Goal: Task Accomplishment & Management: Complete application form

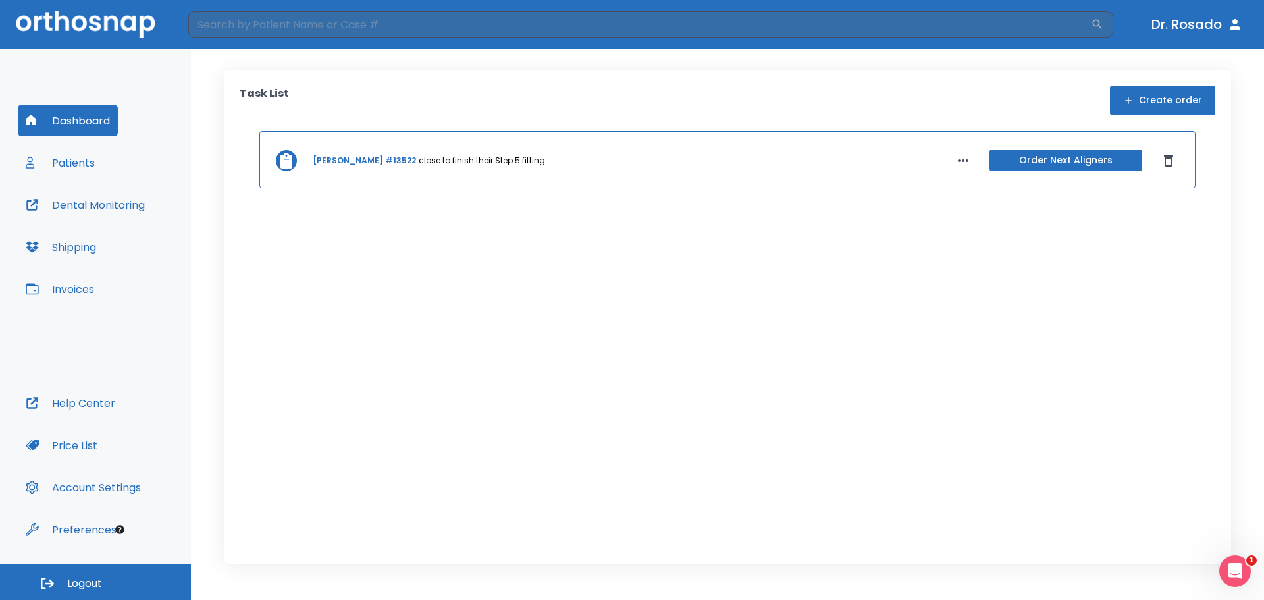
click at [86, 165] on button "Patients" at bounding box center [60, 163] width 85 height 32
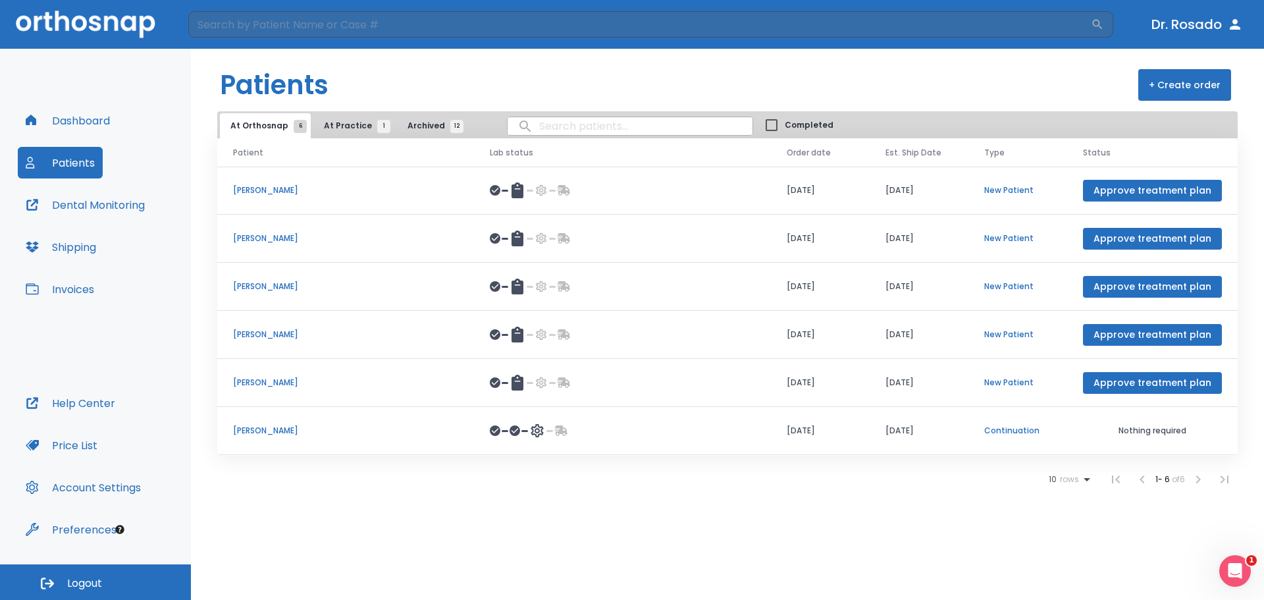
click at [68, 123] on button "Dashboard" at bounding box center [68, 121] width 100 height 32
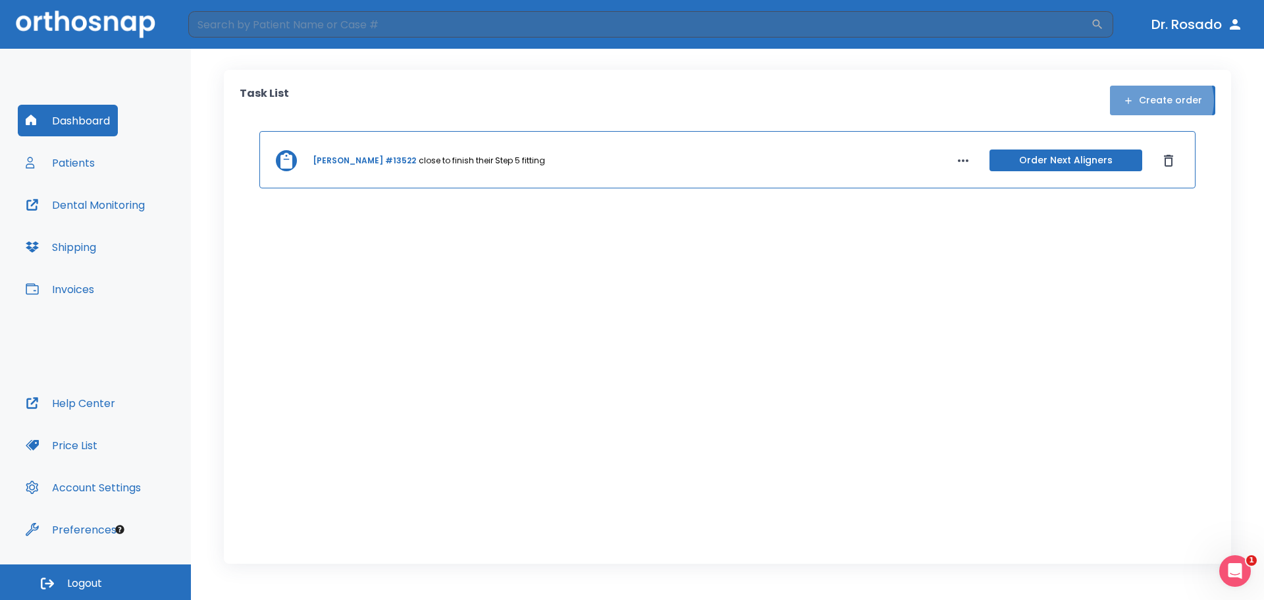
click at [1162, 101] on button "Create order" at bounding box center [1162, 101] width 105 height 30
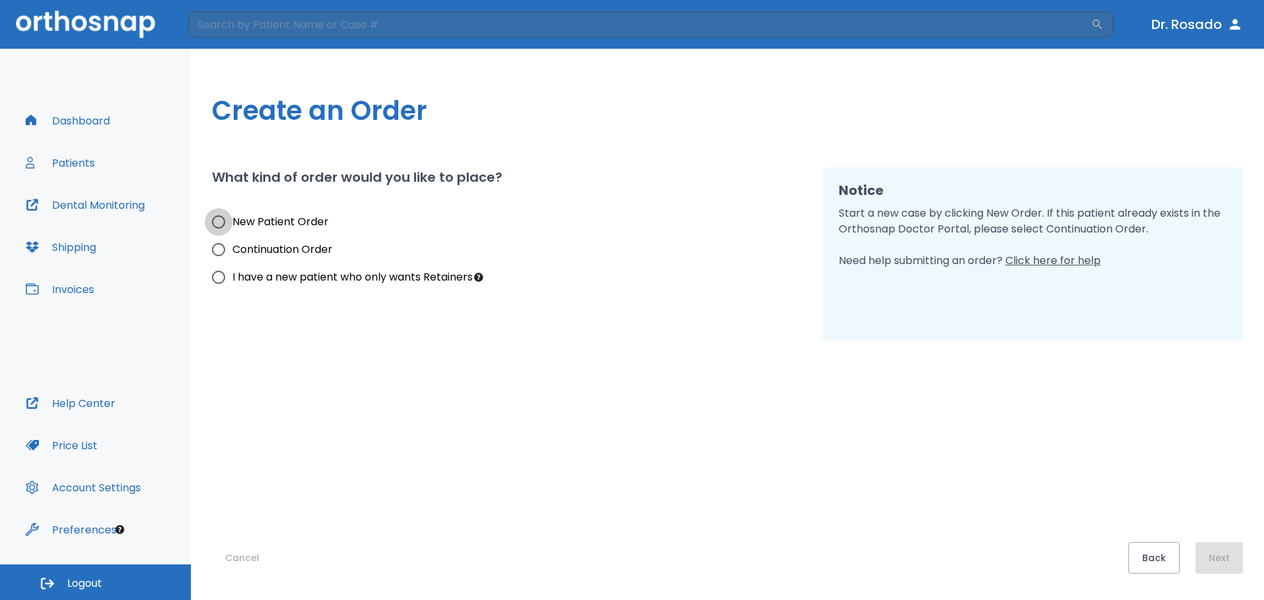
click at [223, 221] on input "New Patient Order" at bounding box center [219, 222] width 28 height 28
radio input "true"
click at [1229, 553] on button "Next" at bounding box center [1219, 558] width 47 height 32
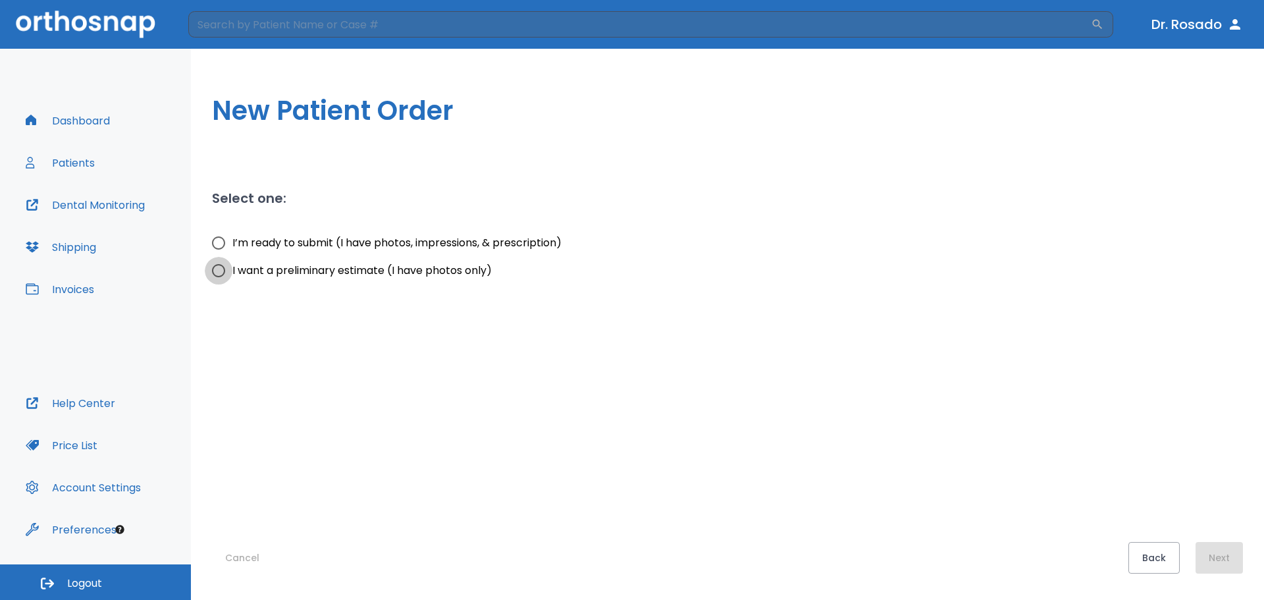
click at [217, 266] on input "I want a preliminary estimate (I have photos only)" at bounding box center [219, 271] width 28 height 28
radio input "true"
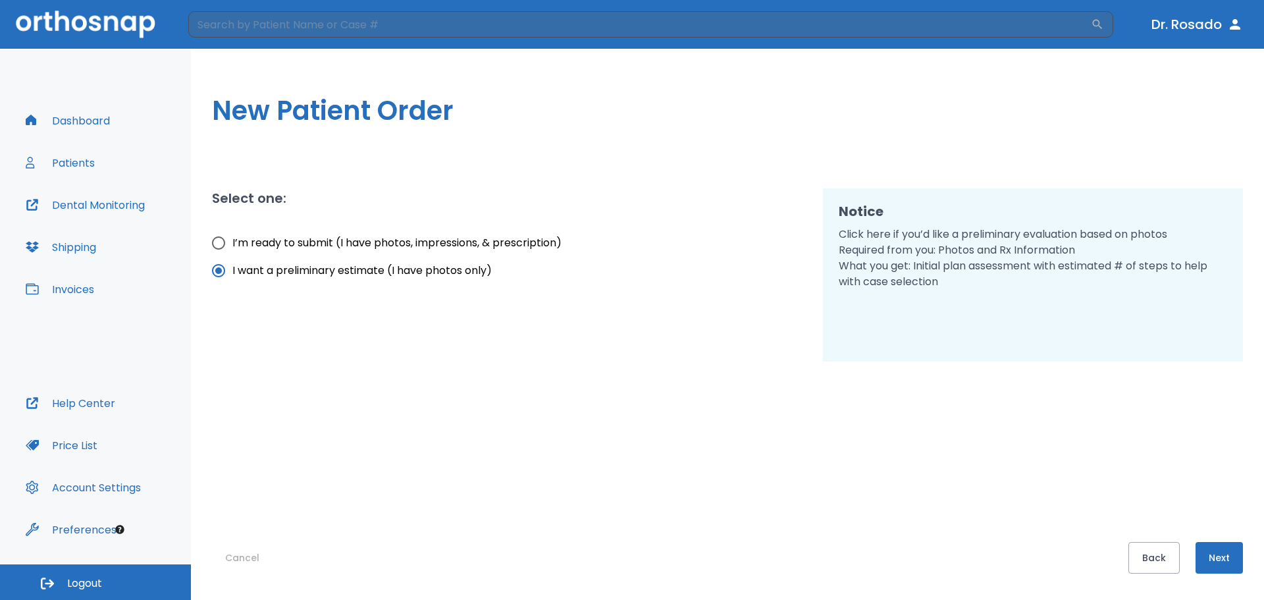
click at [1219, 550] on button "Next" at bounding box center [1219, 558] width 47 height 32
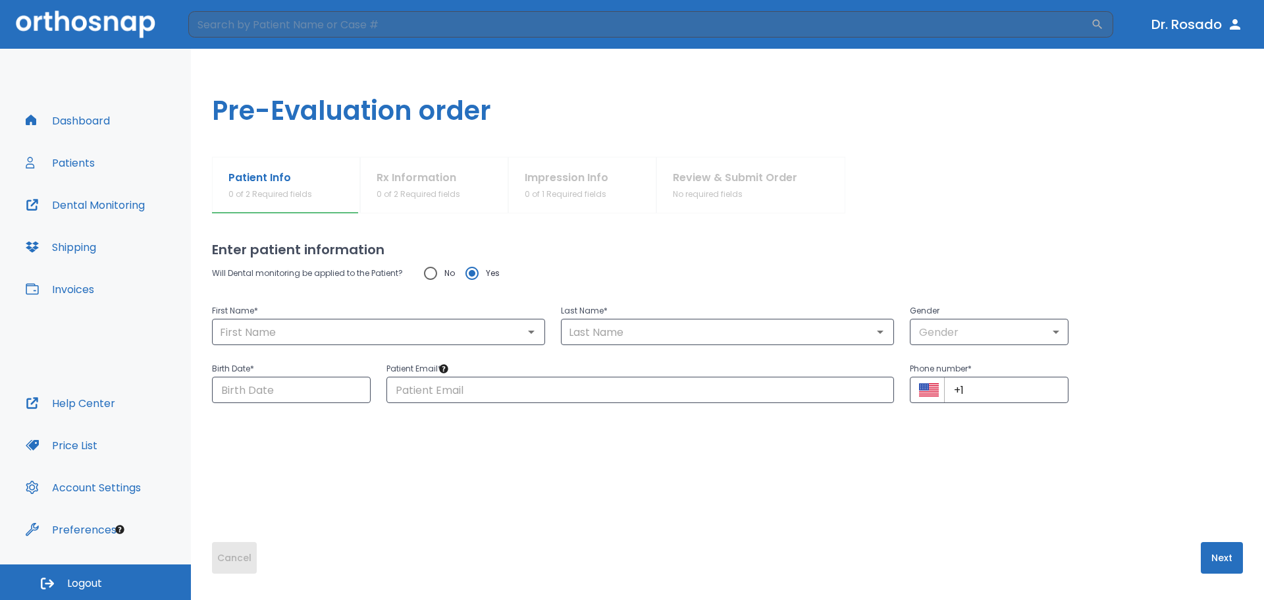
click at [237, 552] on button "Cancel" at bounding box center [234, 558] width 45 height 32
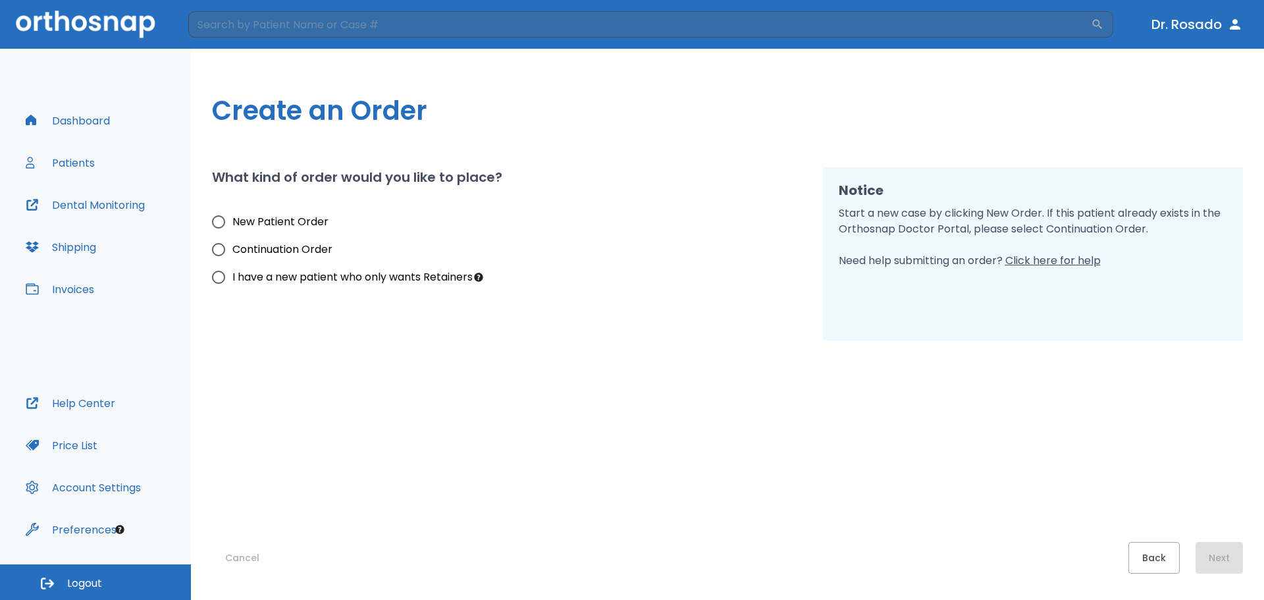
click at [277, 217] on span "New Patient Order" at bounding box center [280, 222] width 96 height 16
click at [232, 217] on input "New Patient Order" at bounding box center [219, 222] width 28 height 28
radio input "true"
click at [1226, 562] on button "Next" at bounding box center [1219, 558] width 47 height 32
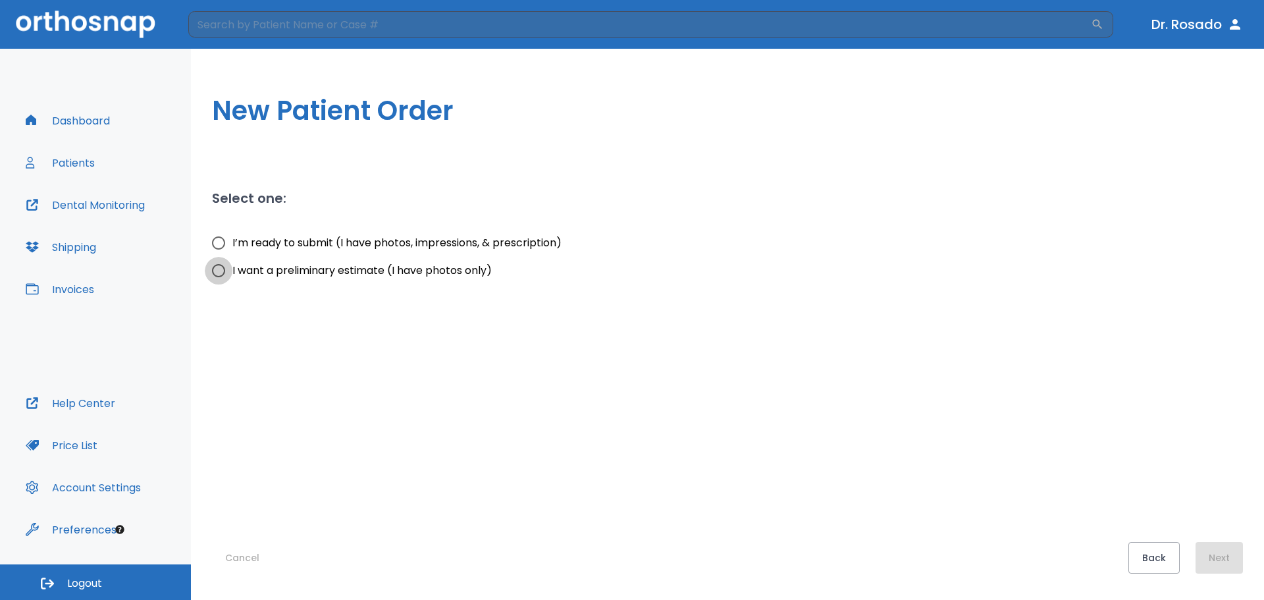
click at [207, 273] on input "I want a preliminary estimate (I have photos only)" at bounding box center [219, 271] width 28 height 28
radio input "true"
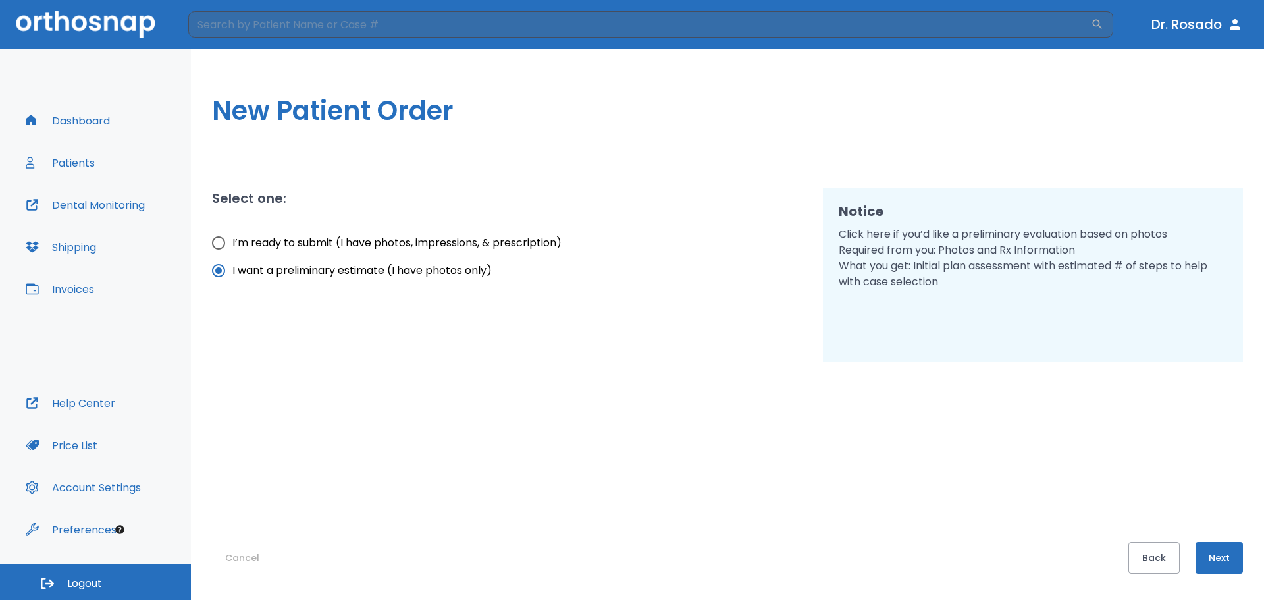
click at [1212, 554] on button "Next" at bounding box center [1219, 558] width 47 height 32
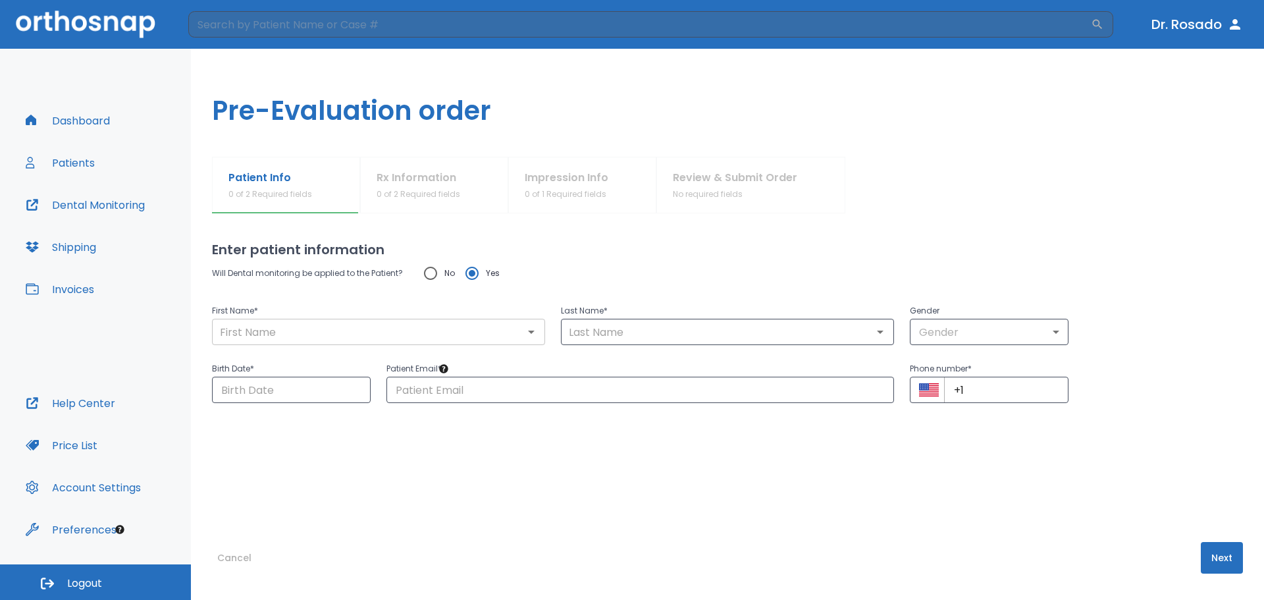
click at [397, 323] on input "text" at bounding box center [378, 332] width 325 height 18
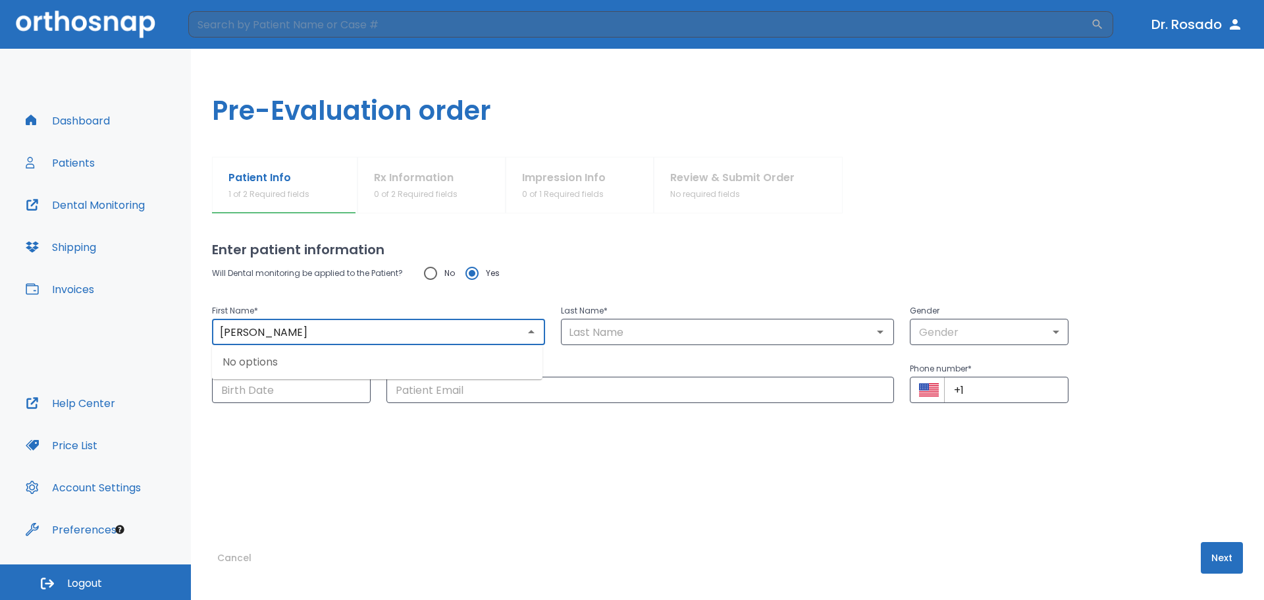
type input "[PERSON_NAME]"
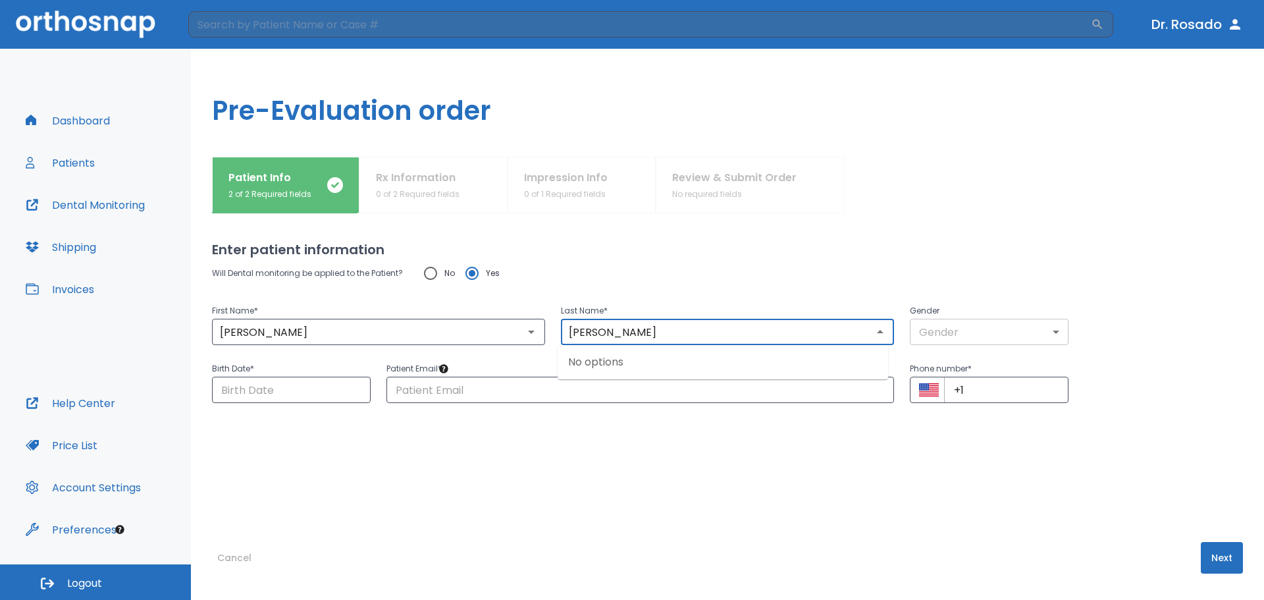
type input "[PERSON_NAME]"
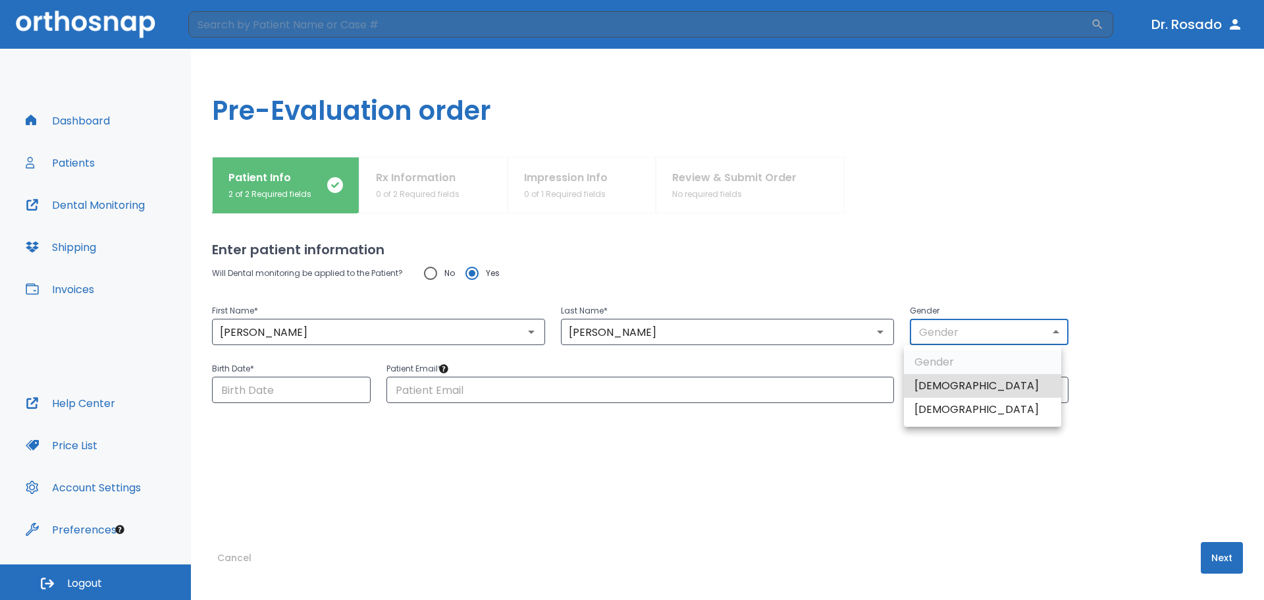
click at [930, 329] on body "​ [PERSON_NAME] Dashboard Patients Dental Monitoring Shipping Invoices Help Cen…" at bounding box center [632, 300] width 1264 height 600
click at [930, 382] on li "[DEMOGRAPHIC_DATA]" at bounding box center [982, 386] width 157 height 24
type input "1"
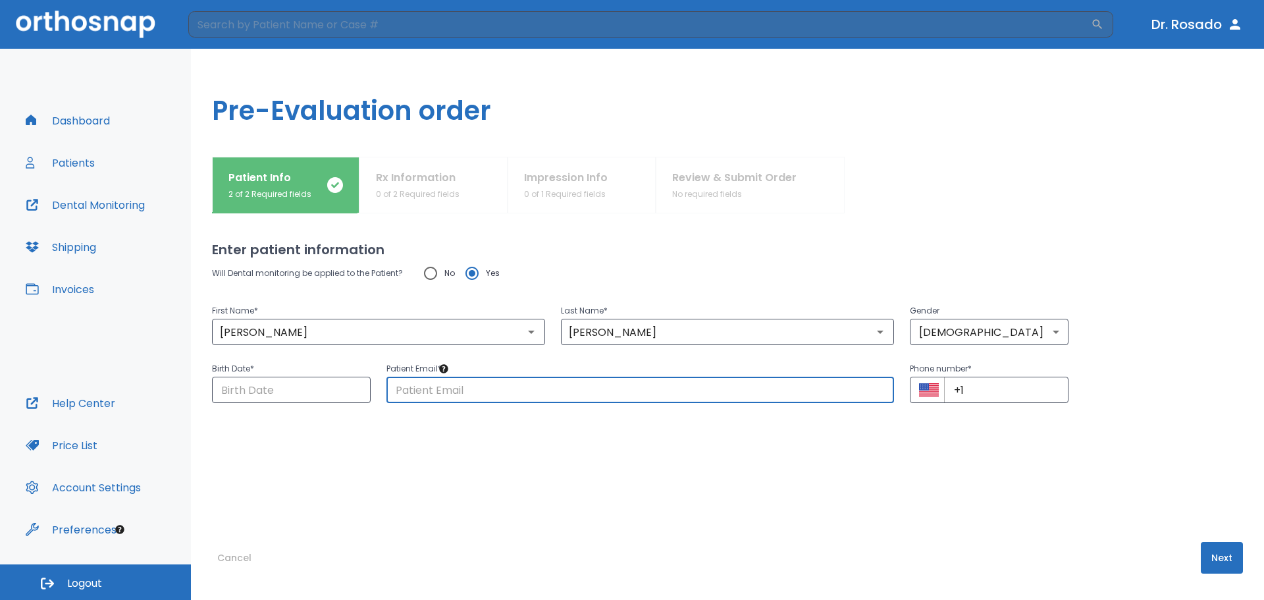
paste input "[EMAIL_ADDRESS][DOMAIN_NAME]"
type input "[EMAIL_ADDRESS][DOMAIN_NAME]"
paste input "[PHONE_NUMBER]"
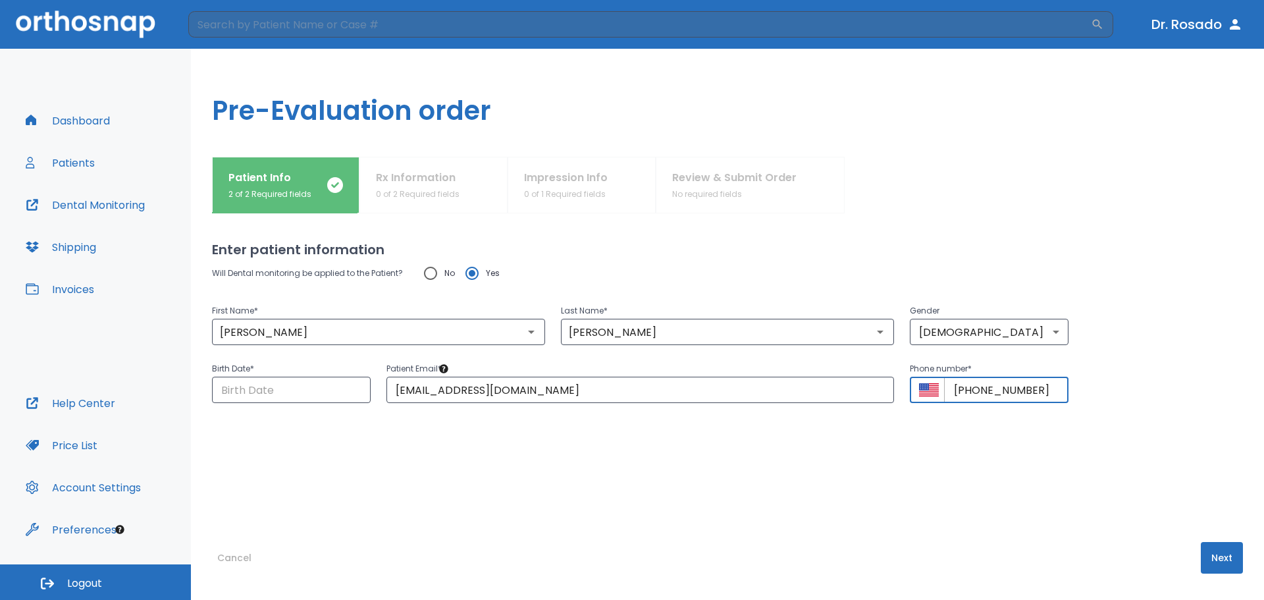
type input "[PHONE_NUMBER]"
click at [277, 389] on input "Choose date" at bounding box center [291, 390] width 159 height 26
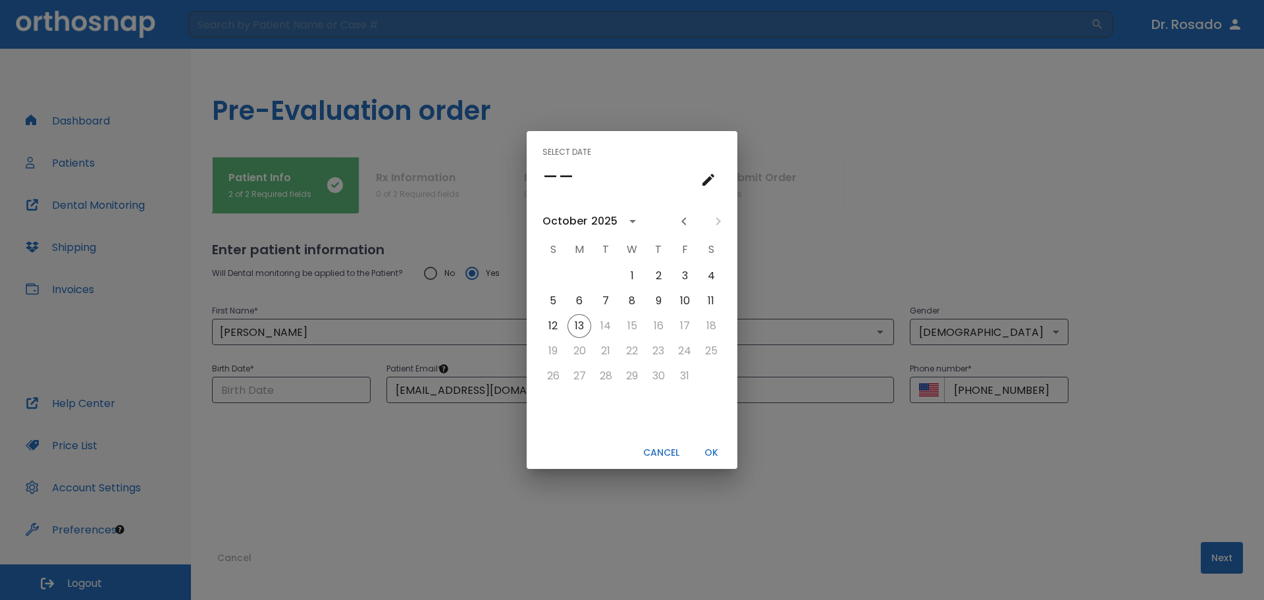
click at [629, 218] on icon "calendar view is open, switch to year view" at bounding box center [633, 221] width 16 height 16
click at [635, 267] on button "2000" at bounding box center [631, 260] width 47 height 24
click at [625, 217] on icon "calendar view is open, switch to year view" at bounding box center [633, 221] width 16 height 16
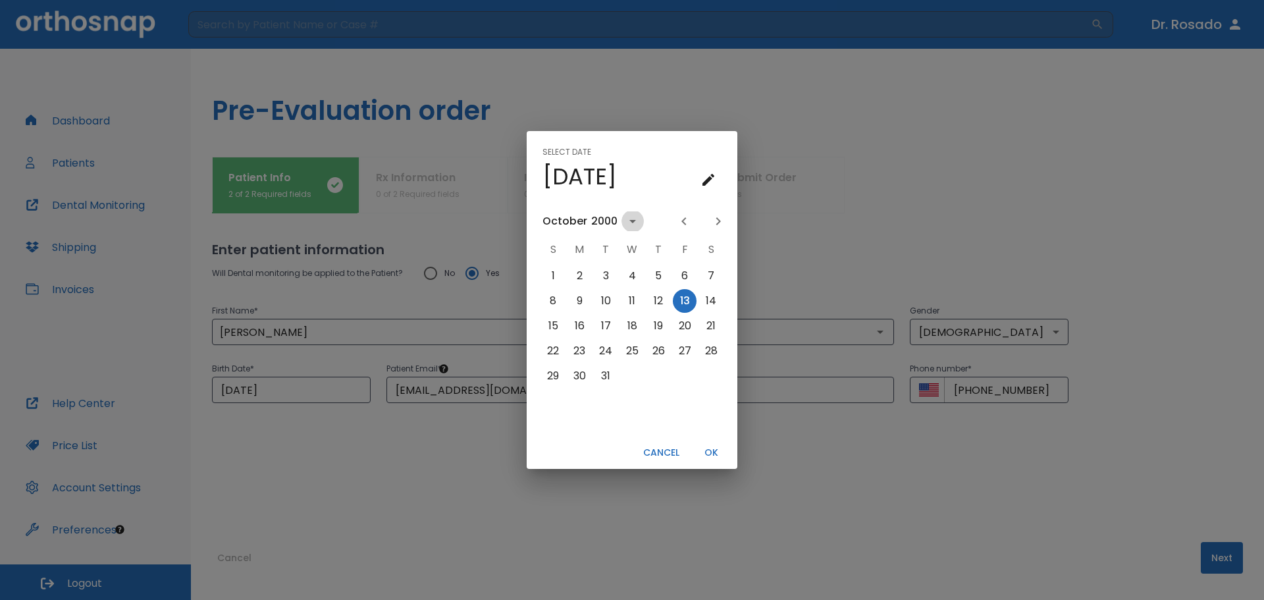
scroll to position [1047, 0]
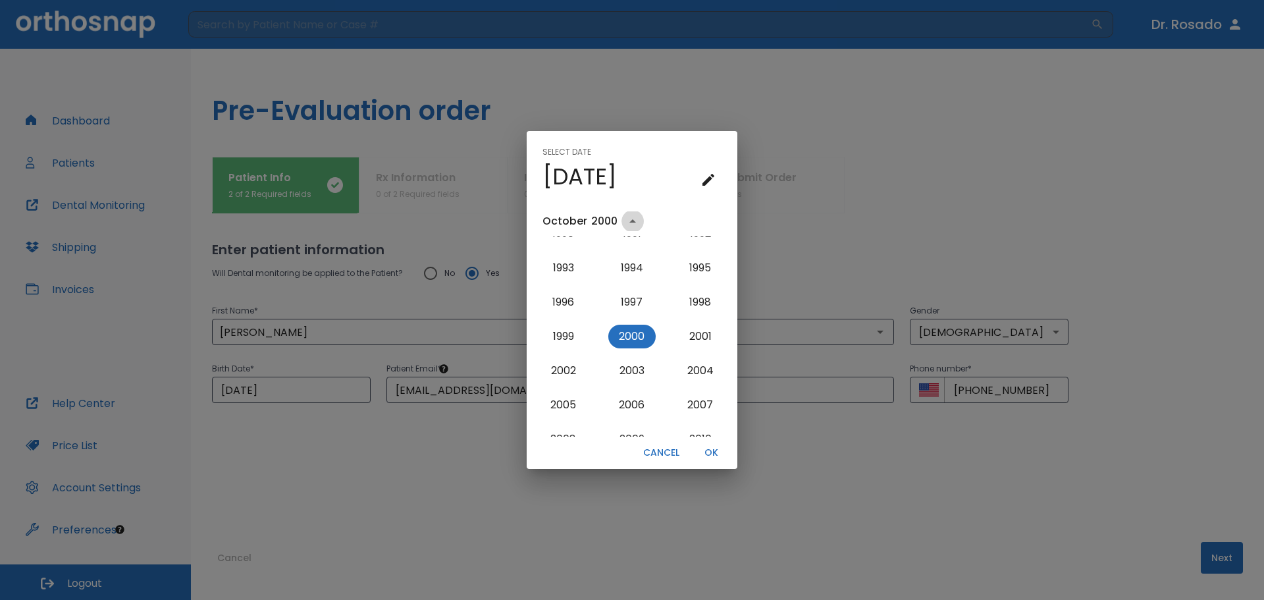
click at [630, 223] on icon "year view is open, switch to calendar view" at bounding box center [633, 221] width 16 height 16
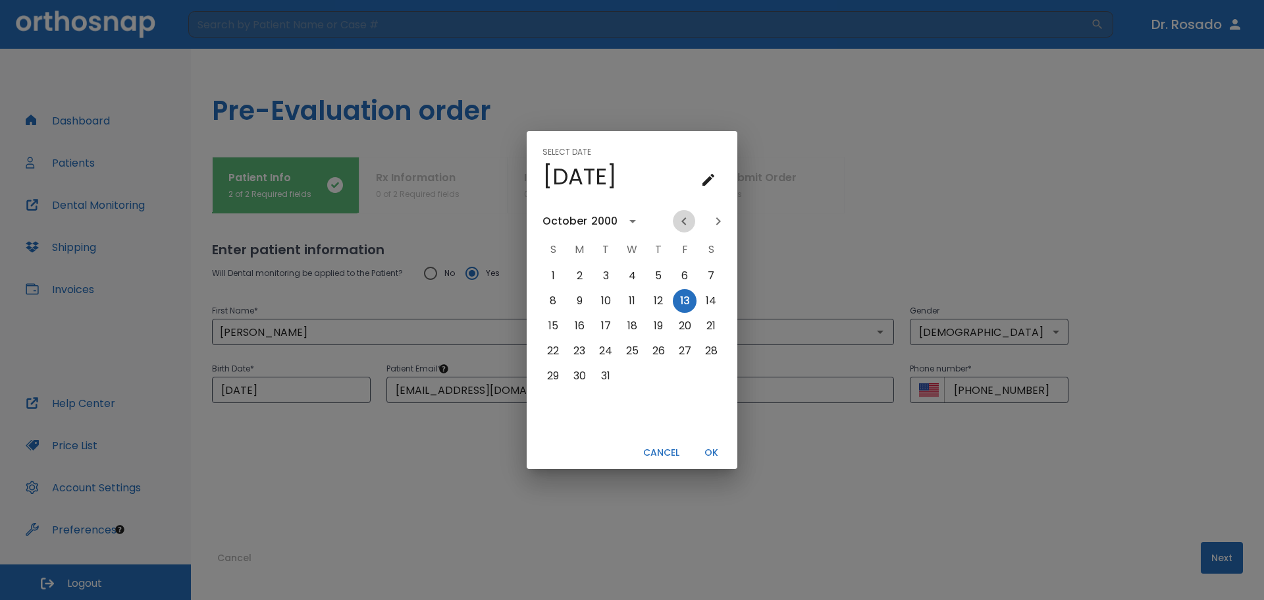
click at [688, 223] on icon "Previous month" at bounding box center [684, 221] width 16 height 16
click at [654, 346] on button "22" at bounding box center [659, 351] width 24 height 24
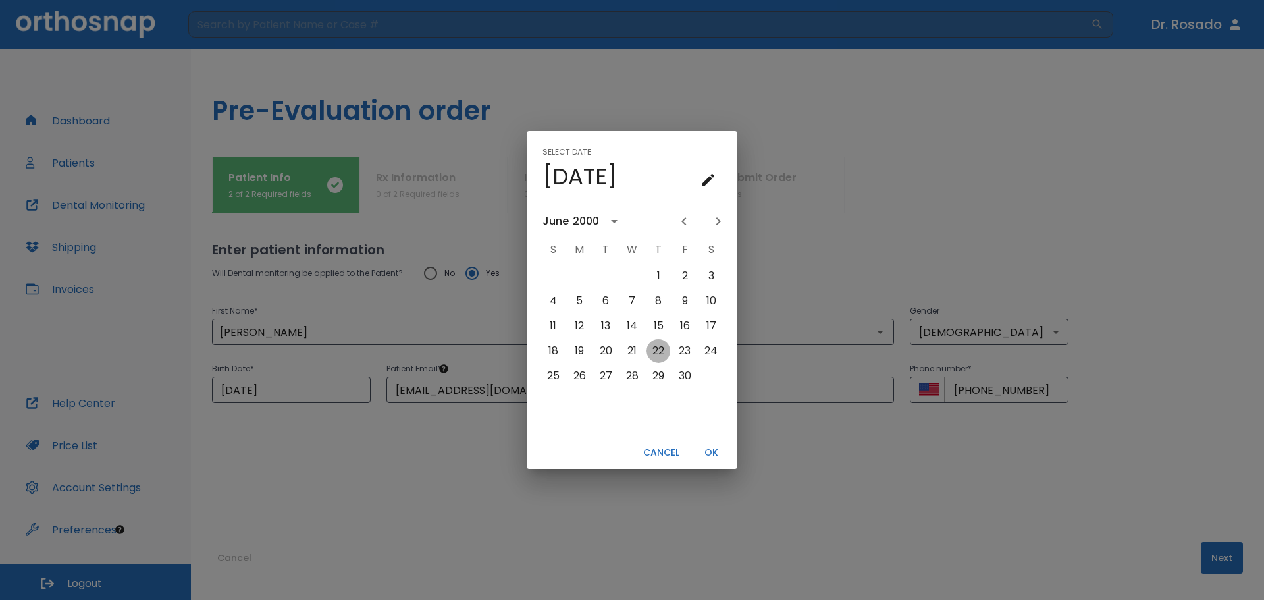
type input "[DATE]"
click at [719, 453] on button "OK" at bounding box center [711, 453] width 42 height 22
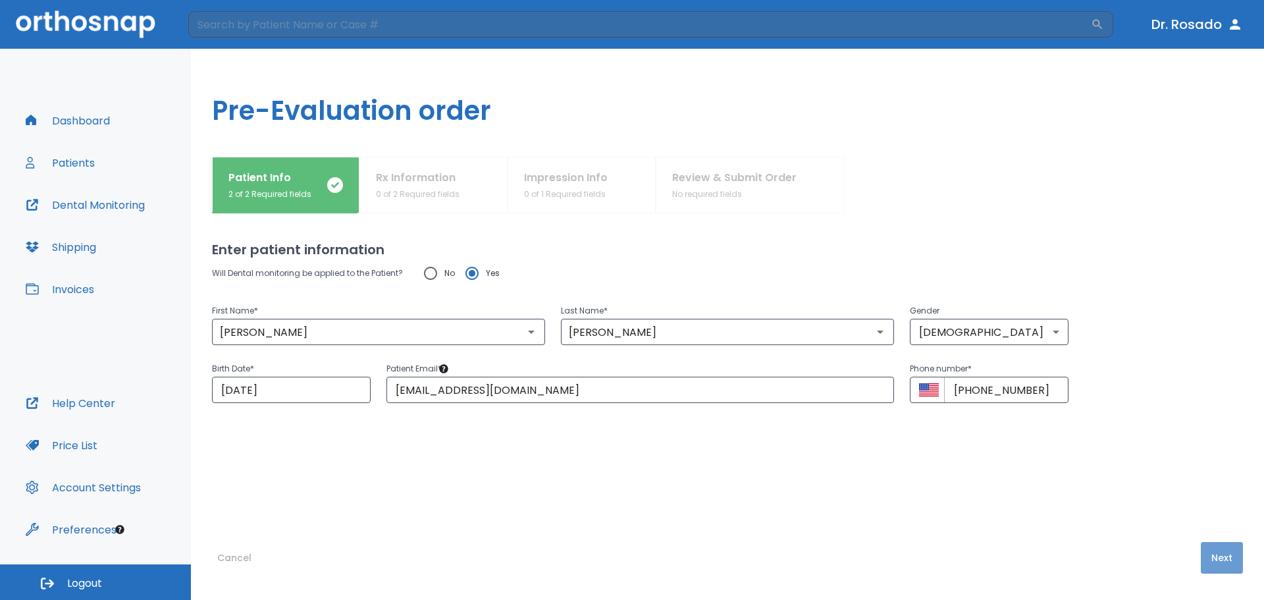
click at [1218, 566] on button "Next" at bounding box center [1222, 558] width 42 height 32
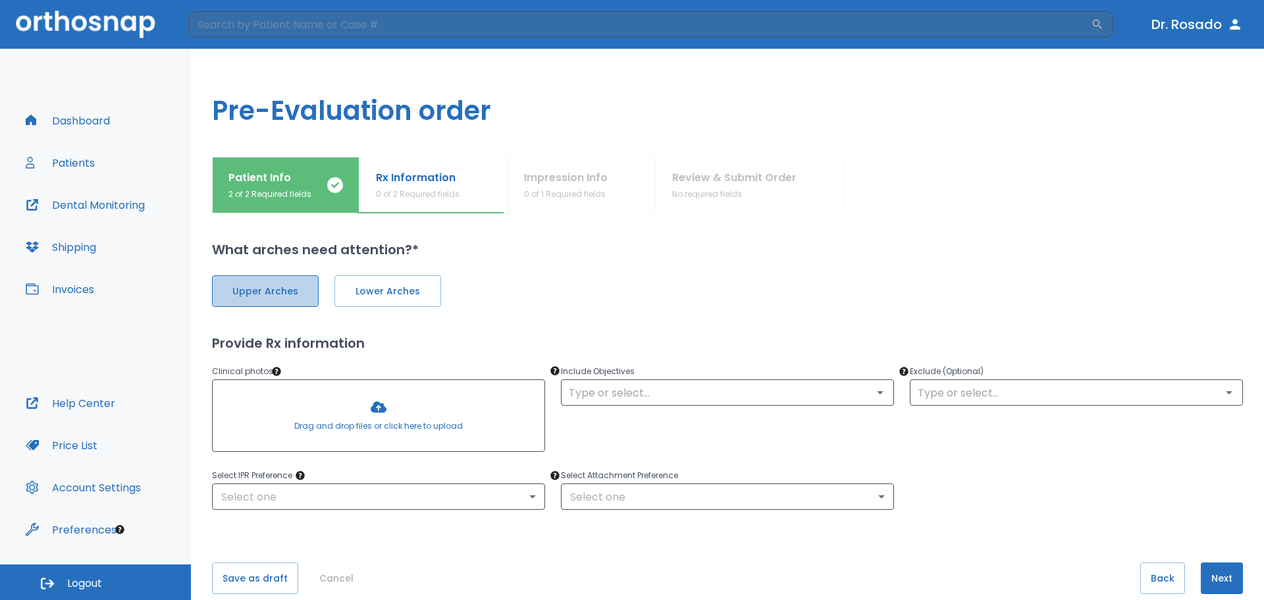
click at [286, 302] on button "Upper Arches" at bounding box center [265, 291] width 107 height 32
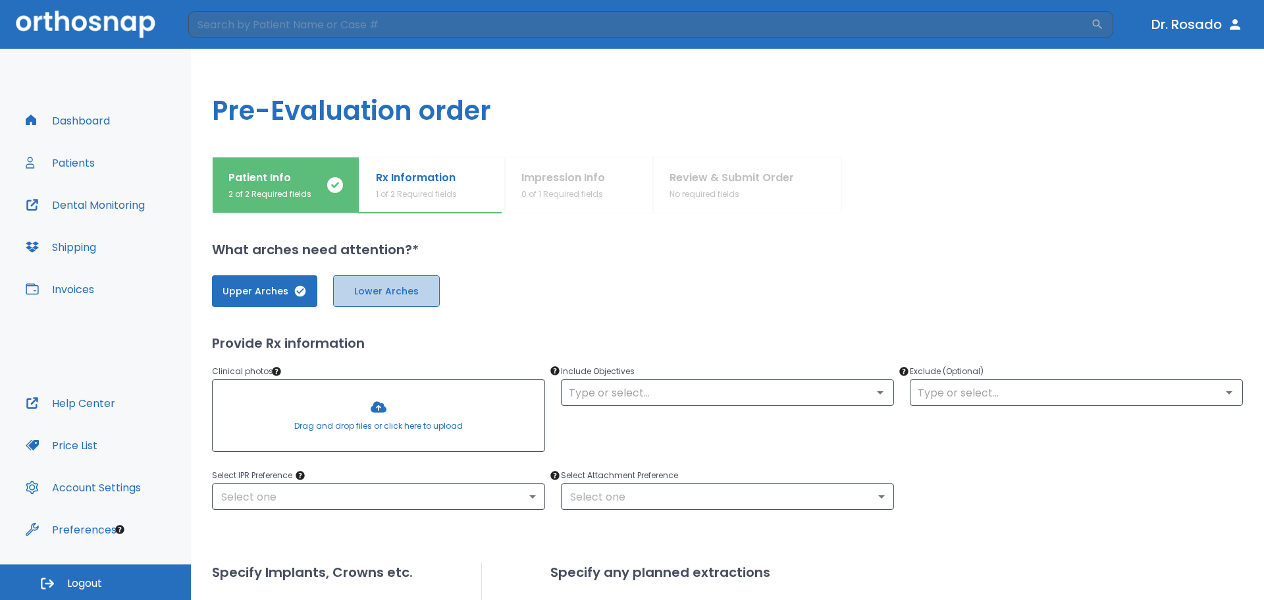
click at [406, 299] on button "Lower Arches" at bounding box center [386, 291] width 107 height 32
click at [392, 417] on div at bounding box center [379, 415] width 332 height 71
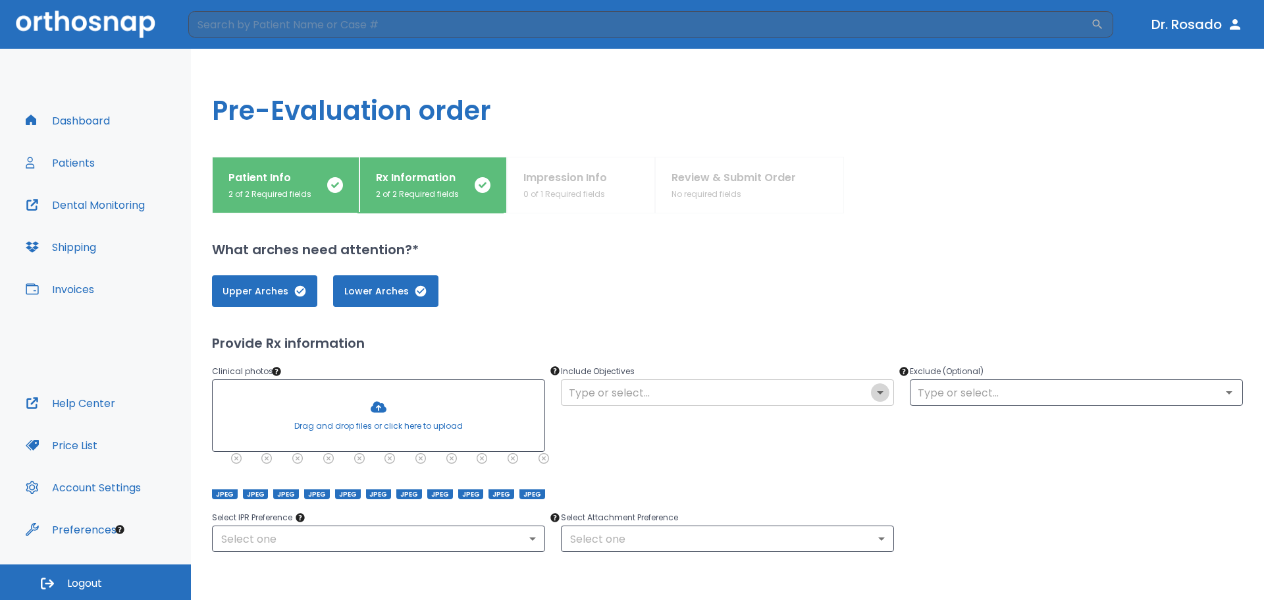
click at [873, 389] on icon "Open" at bounding box center [881, 393] width 16 height 16
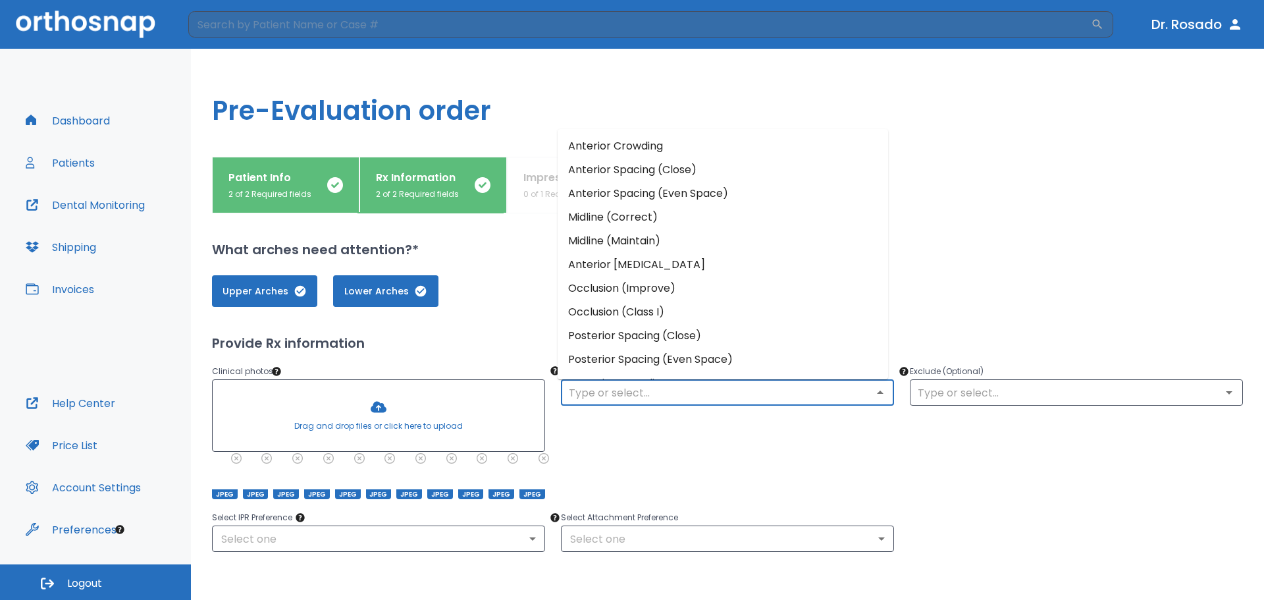
click at [697, 267] on li "Anterior [MEDICAL_DATA]" at bounding box center [723, 265] width 331 height 24
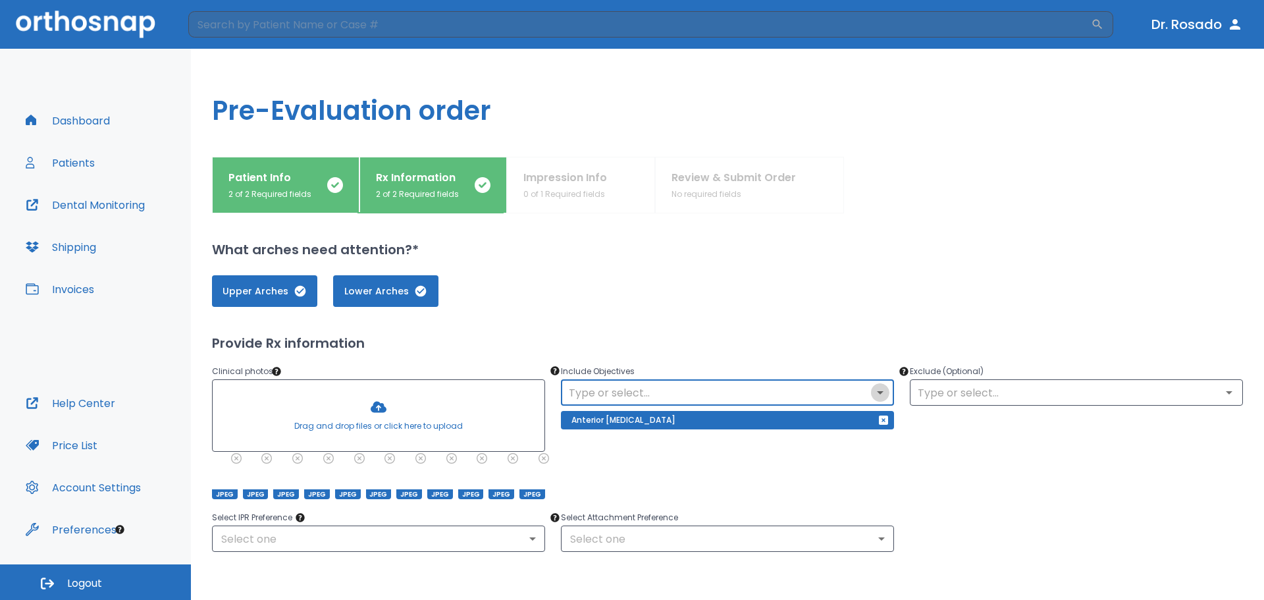
click at [878, 392] on icon "Open" at bounding box center [881, 393] width 16 height 16
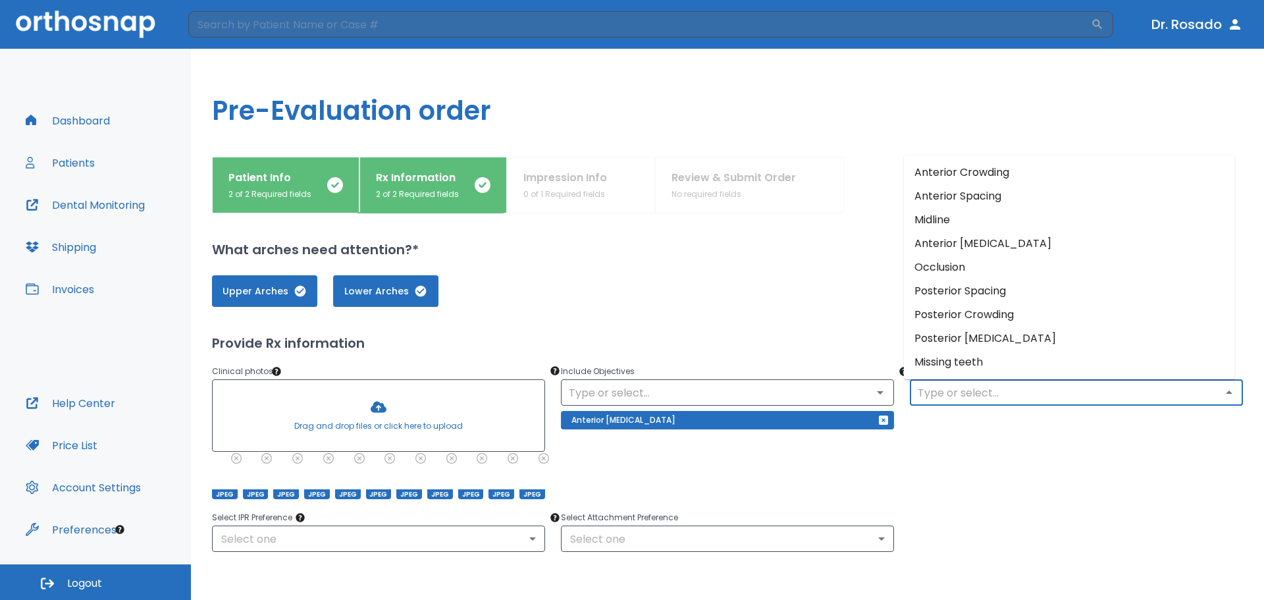
click at [1028, 399] on input "text" at bounding box center [1076, 392] width 325 height 18
click at [875, 397] on icon "Open" at bounding box center [881, 393] width 16 height 16
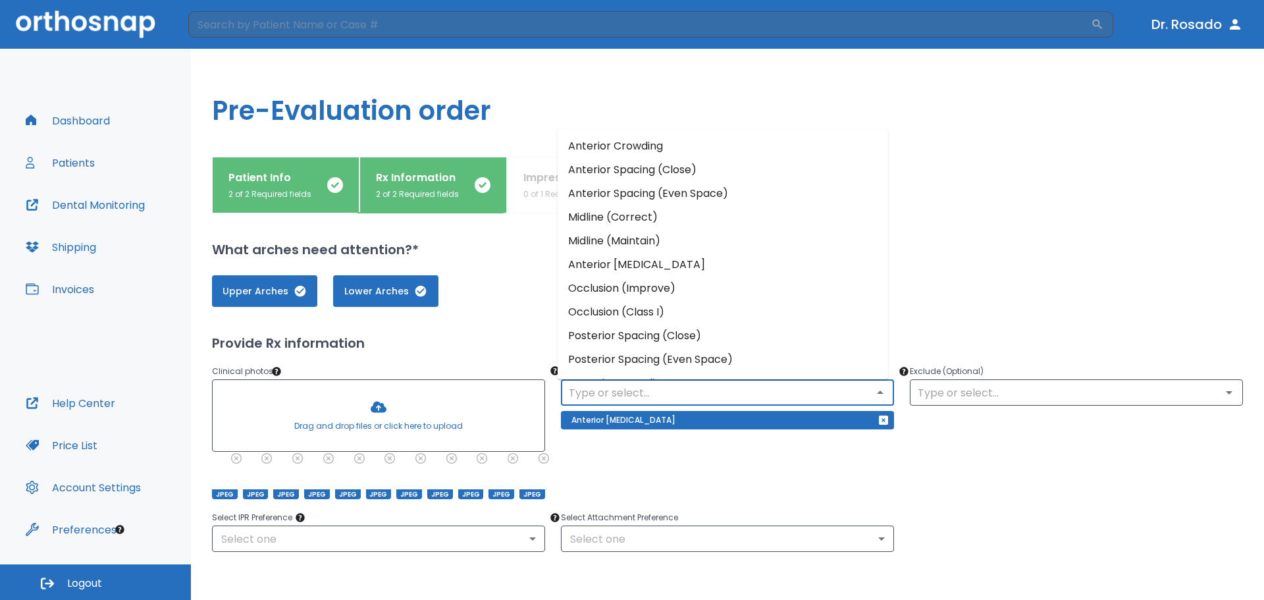
scroll to position [66, 0]
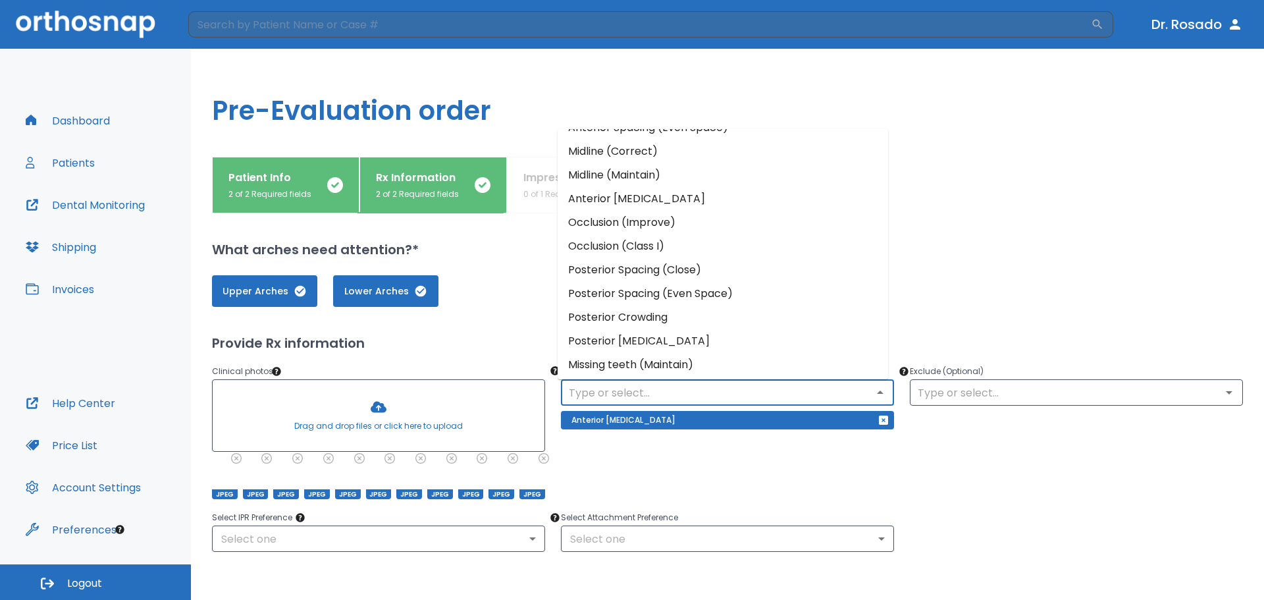
click at [678, 228] on li "Occlusion (Improve)" at bounding box center [723, 223] width 331 height 24
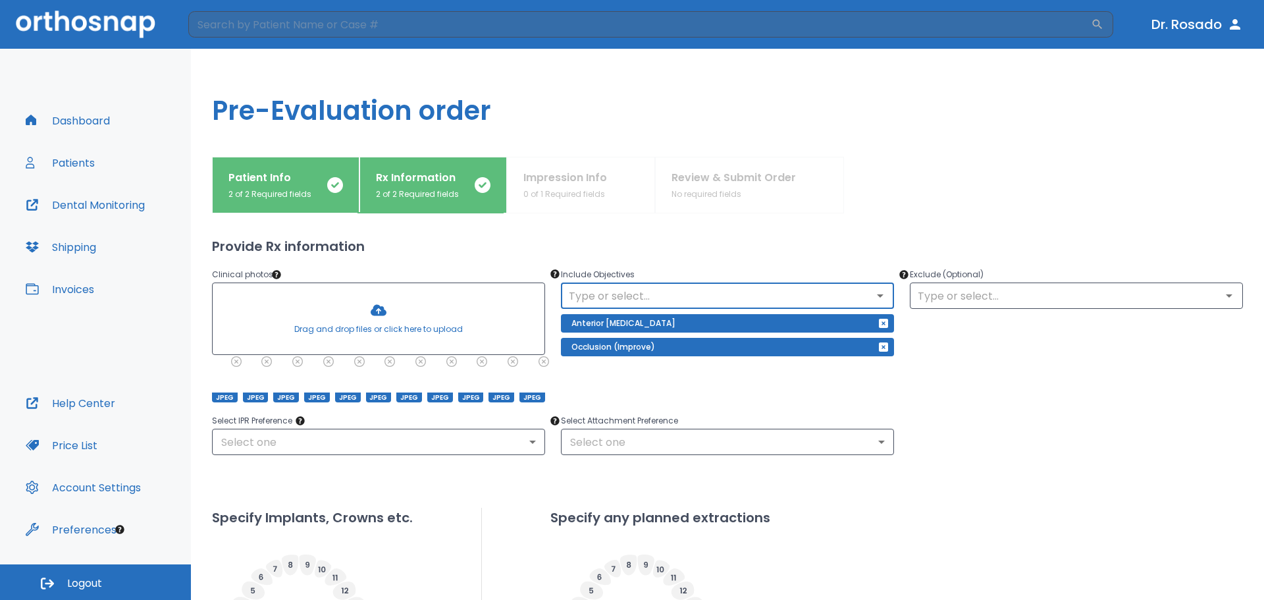
scroll to position [132, 0]
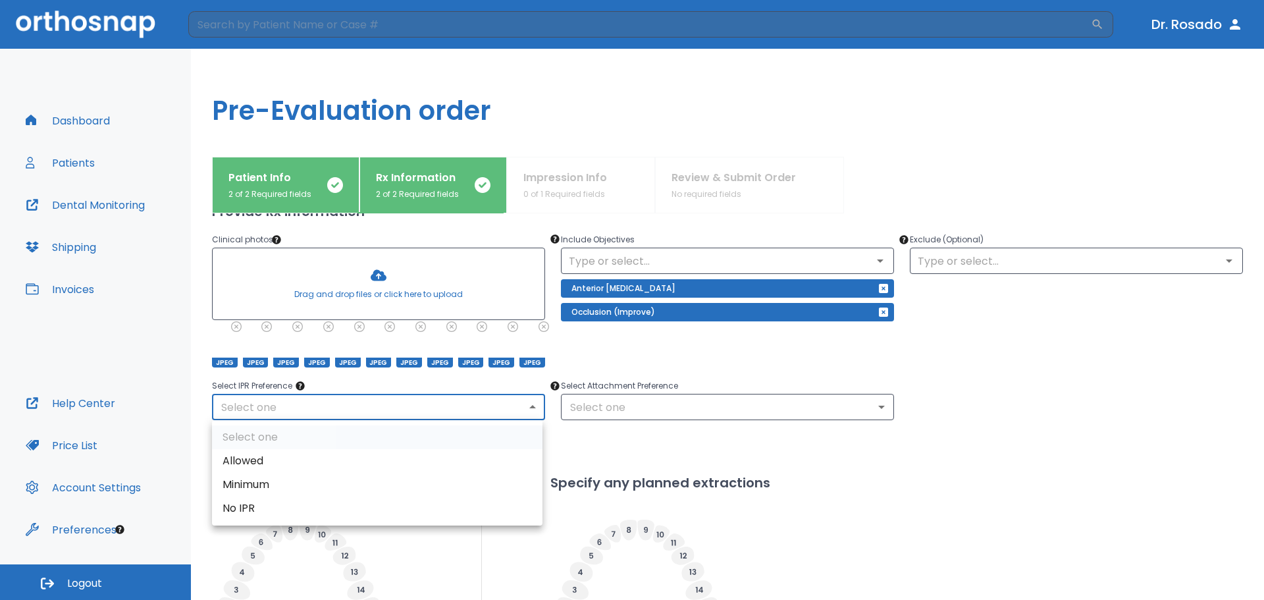
click at [509, 406] on body "​ [PERSON_NAME] Dashboard Patients Dental Monitoring Shipping Invoices Help Cen…" at bounding box center [632, 300] width 1264 height 600
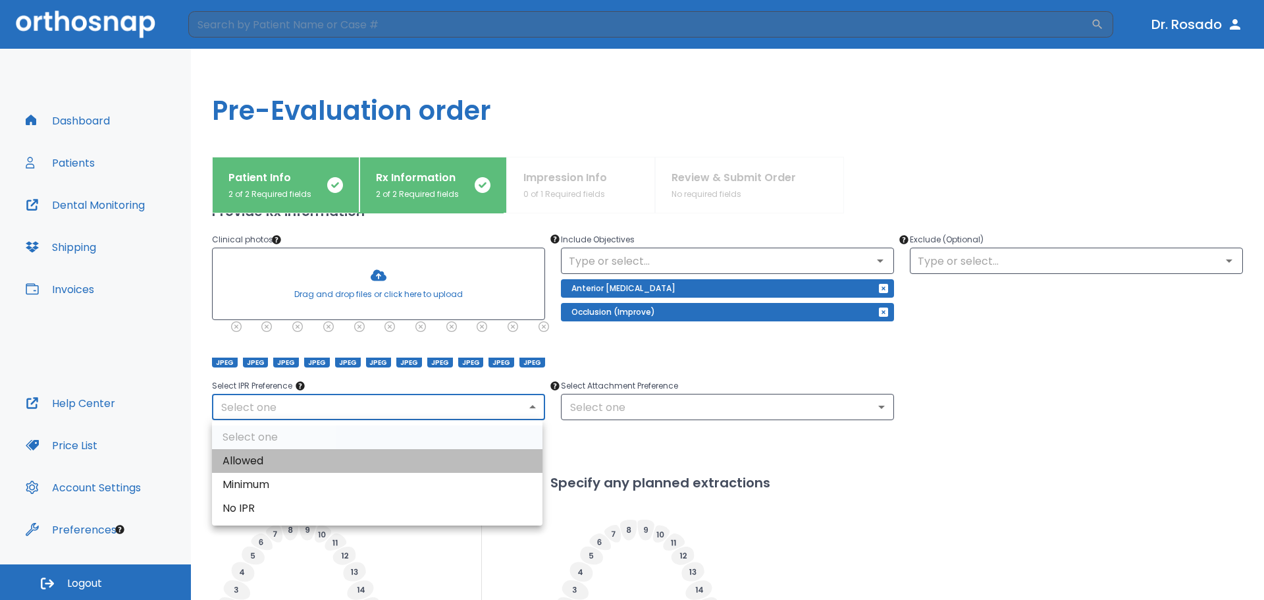
click at [456, 452] on li "Allowed" at bounding box center [377, 461] width 331 height 24
type input "1"
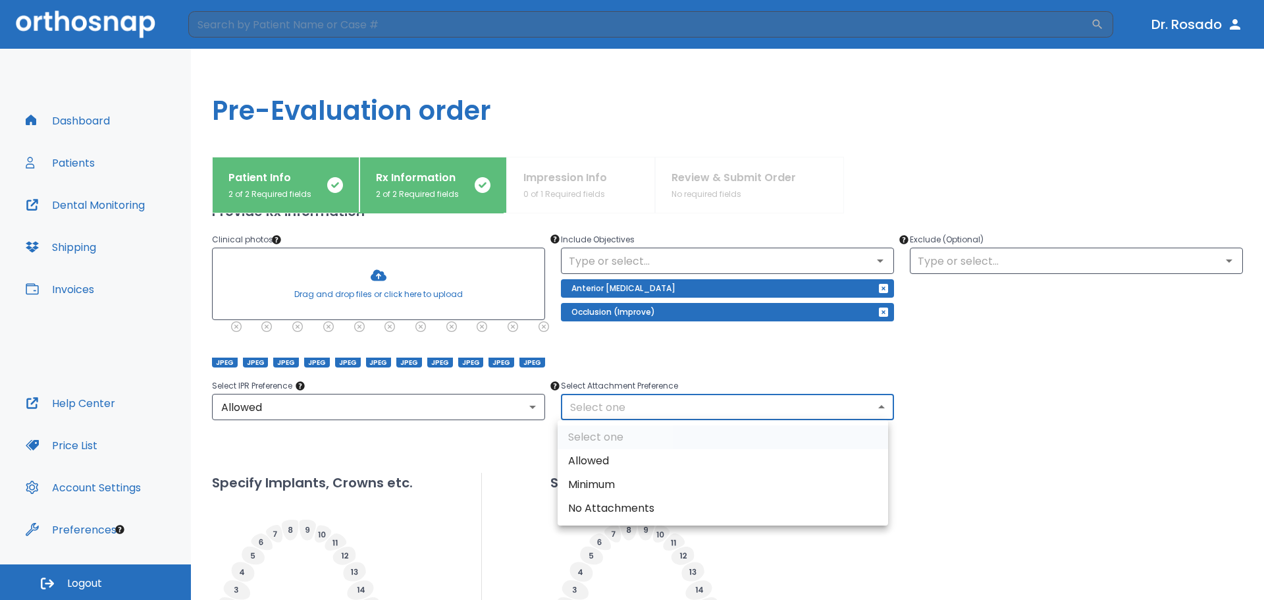
click at [705, 403] on body "​ [PERSON_NAME] Dashboard Patients Dental Monitoring Shipping Invoices Help Cen…" at bounding box center [632, 300] width 1264 height 600
click at [799, 468] on li "Allowed" at bounding box center [723, 461] width 331 height 24
type input "1"
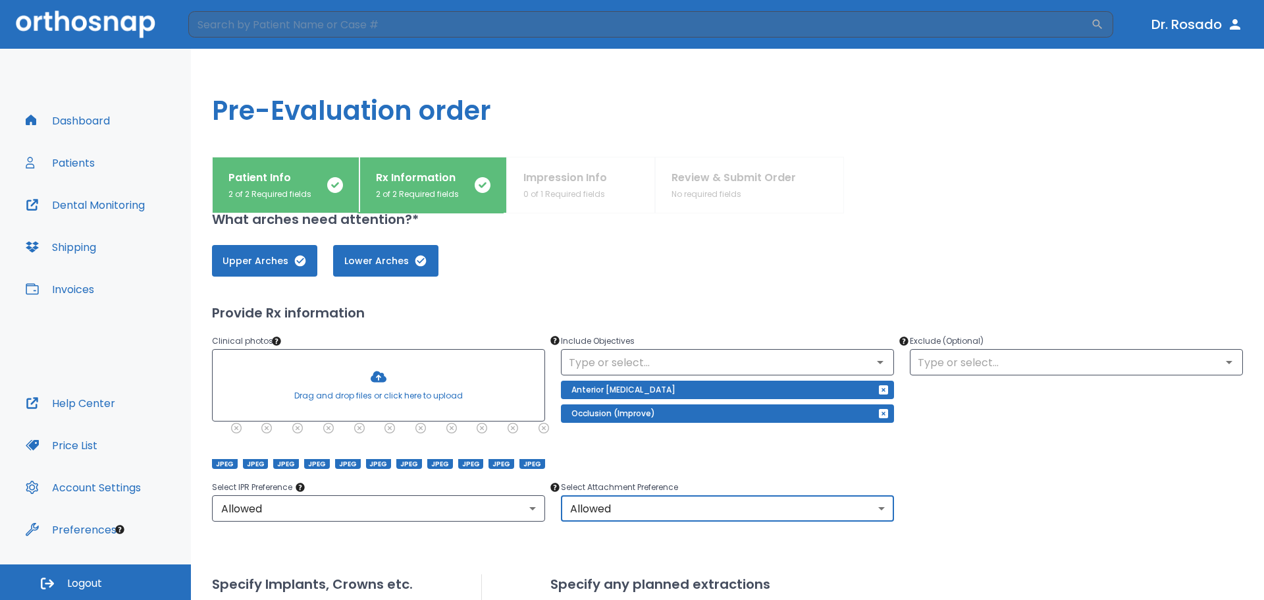
scroll to position [23, 0]
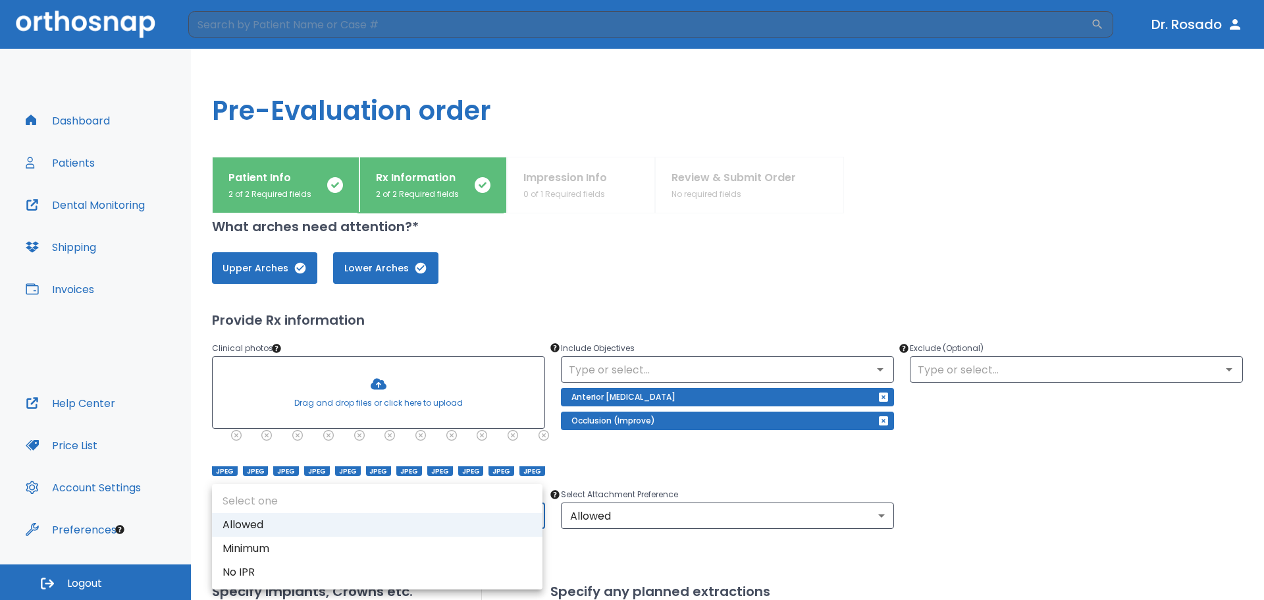
click at [516, 512] on body "​ [PERSON_NAME] Dashboard Patients Dental Monitoring Shipping Invoices Help Cen…" at bounding box center [632, 300] width 1264 height 600
click at [528, 499] on ul "Select one Allowed Minimum No IPR" at bounding box center [377, 536] width 331 height 105
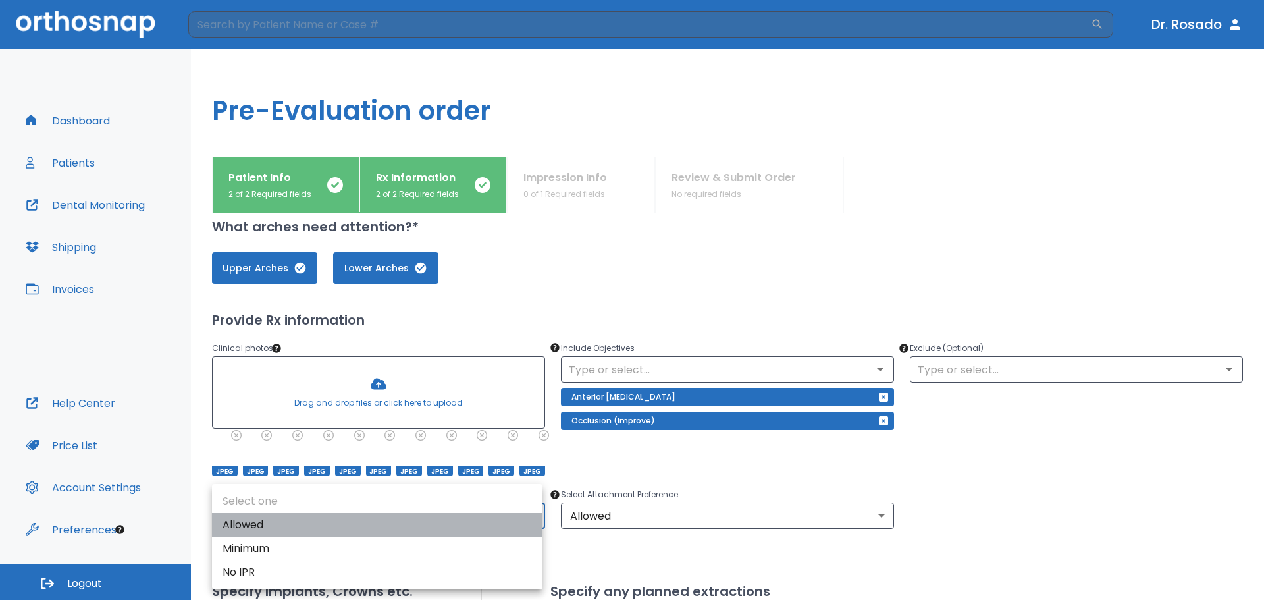
drag, startPoint x: 365, startPoint y: 527, endPoint x: 766, endPoint y: 466, distance: 404.9
click at [373, 527] on li "Allowed" at bounding box center [377, 525] width 331 height 24
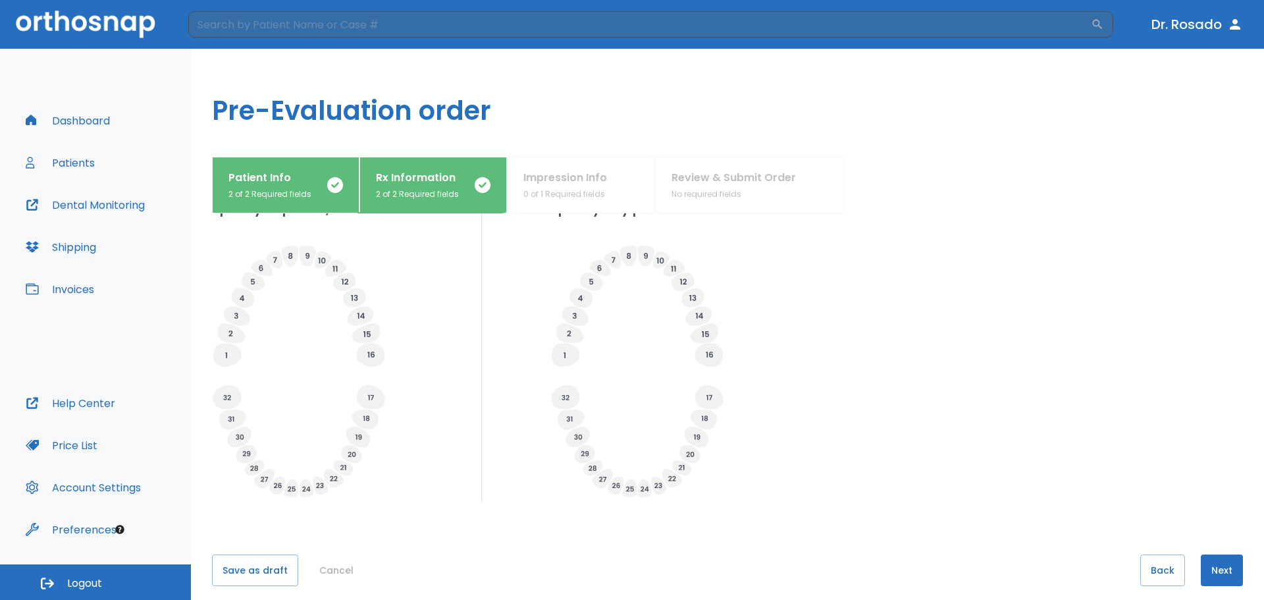
scroll to position [418, 0]
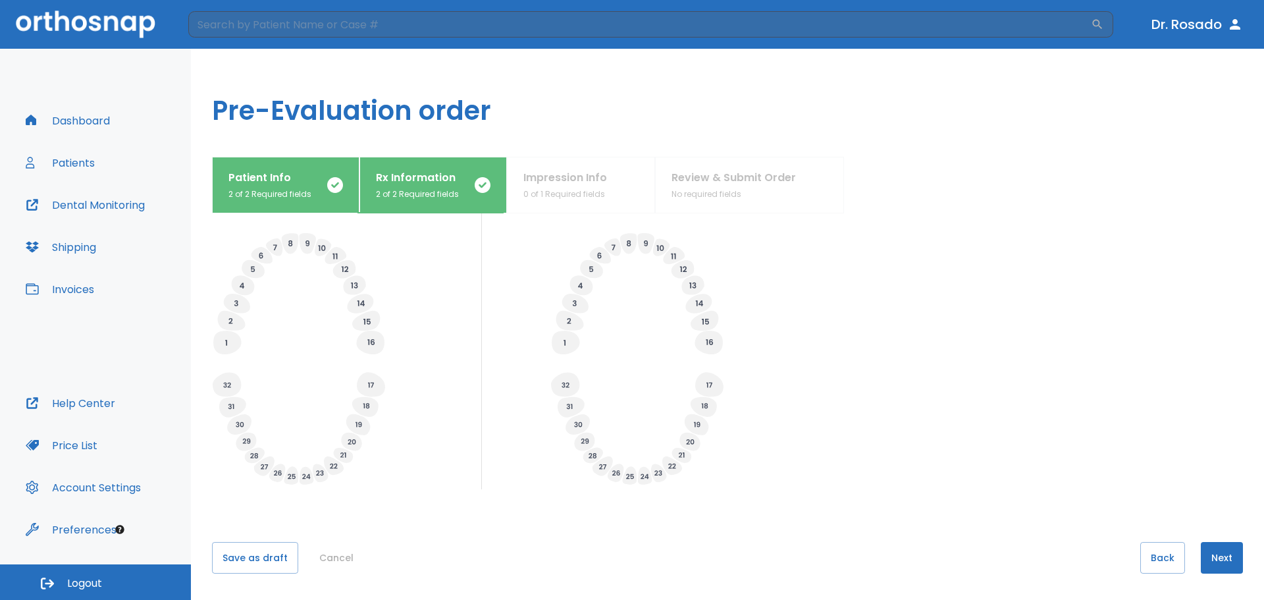
click at [1216, 560] on button "Next" at bounding box center [1222, 558] width 42 height 32
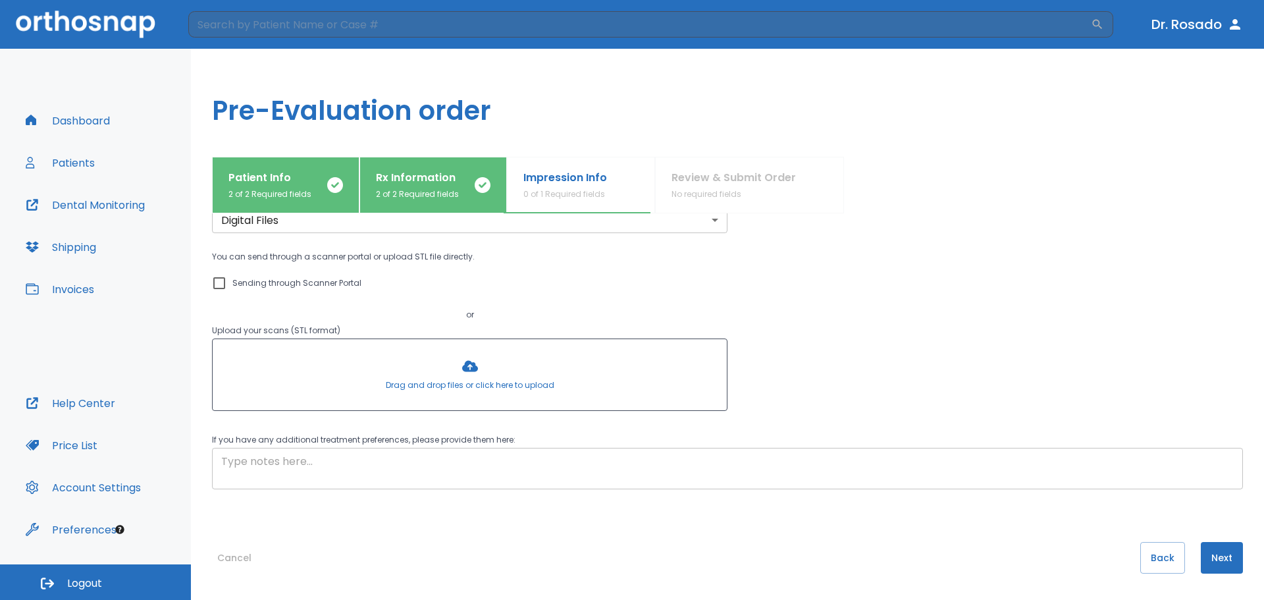
scroll to position [0, 0]
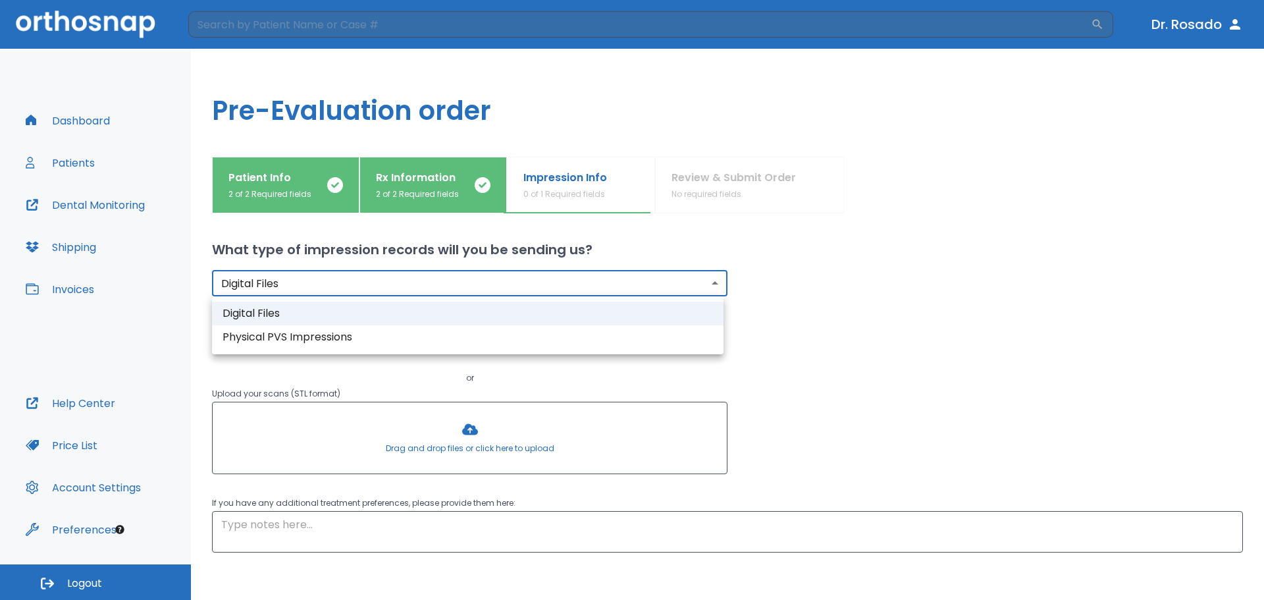
click at [681, 285] on body "​ [PERSON_NAME] Dashboard Patients Dental Monitoring Shipping Invoices Help Cen…" at bounding box center [632, 300] width 1264 height 600
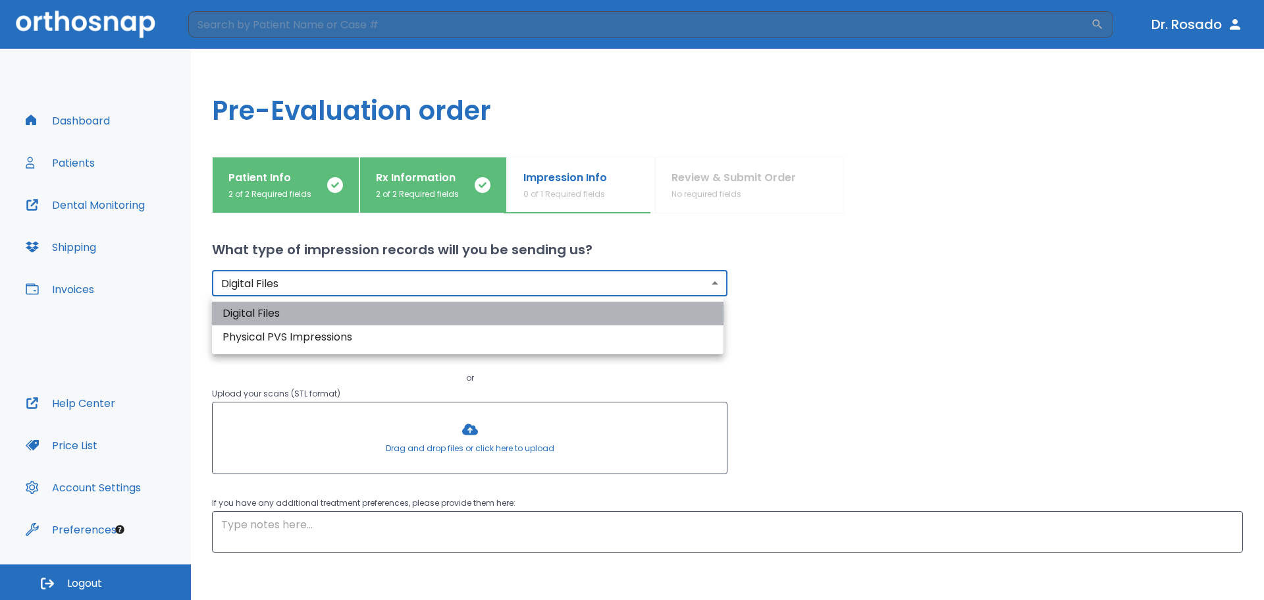
click at [674, 304] on li "Digital Files" at bounding box center [468, 314] width 512 height 24
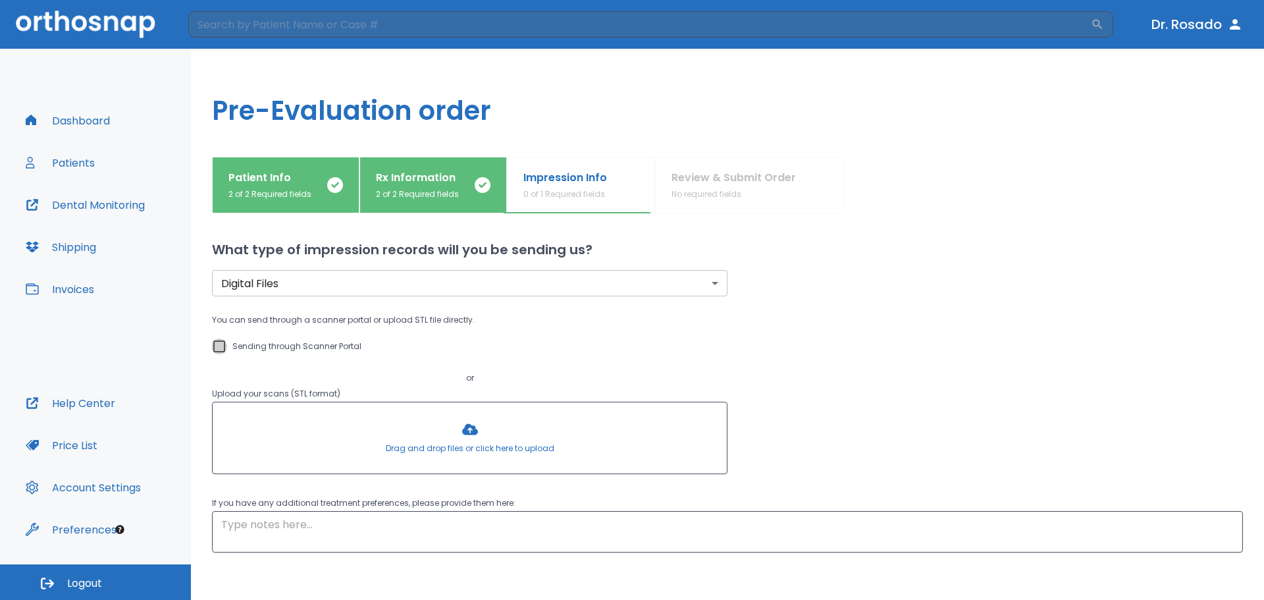
click at [215, 346] on input "Sending through Scanner Portal" at bounding box center [219, 346] width 16 height 16
checkbox input "true"
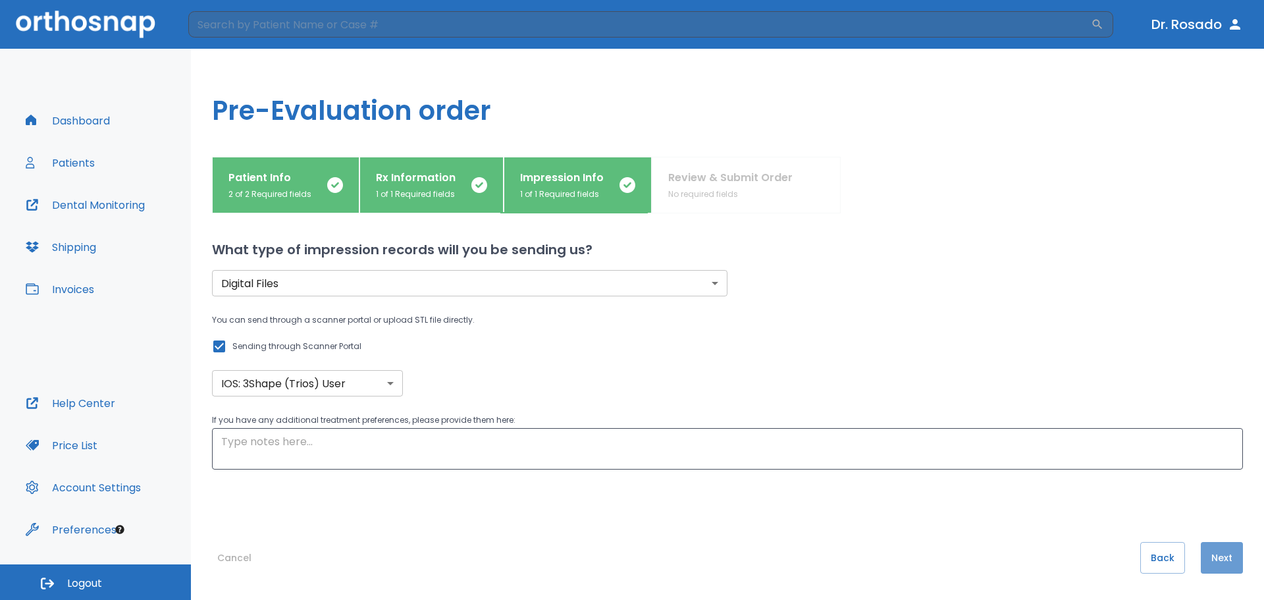
click at [1227, 560] on button "Next" at bounding box center [1222, 558] width 42 height 32
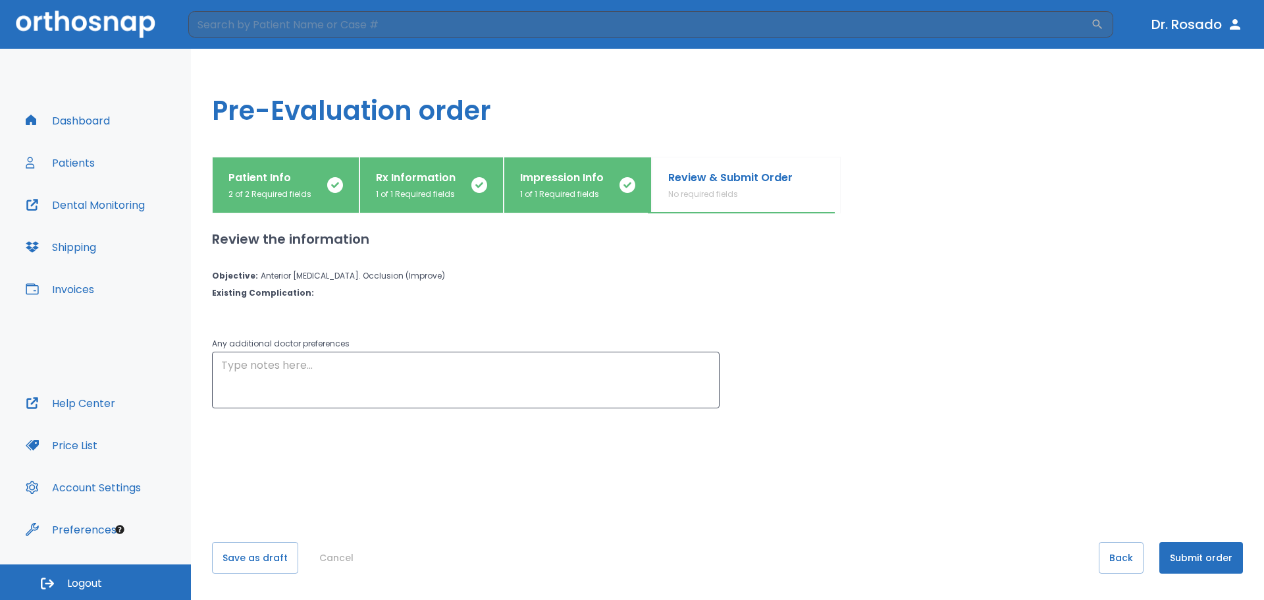
click at [1185, 564] on button "Submit order" at bounding box center [1202, 558] width 84 height 32
